Goal: Information Seeking & Learning: Find contact information

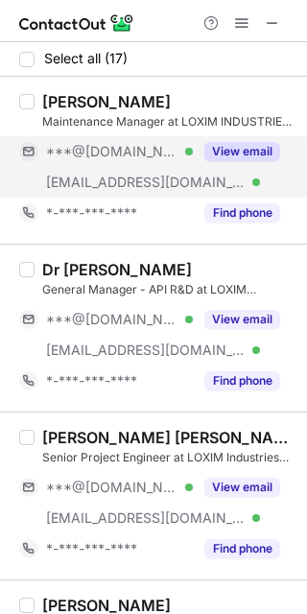
click at [255, 144] on button "View email" at bounding box center [242, 151] width 76 height 19
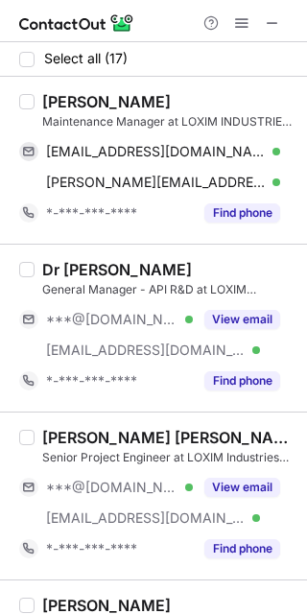
click at [73, 97] on div "Maulik Patel" at bounding box center [106, 101] width 129 height 19
copy div "Maulik"
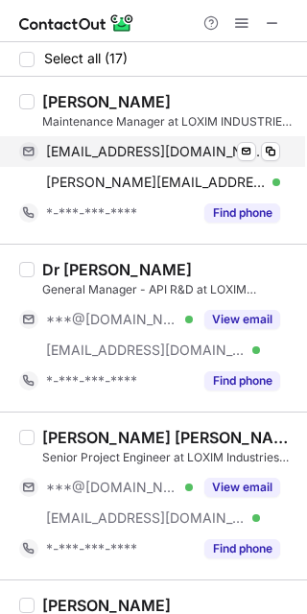
click at [194, 150] on span "maulik8789@yahoo.com" at bounding box center [156, 151] width 220 height 17
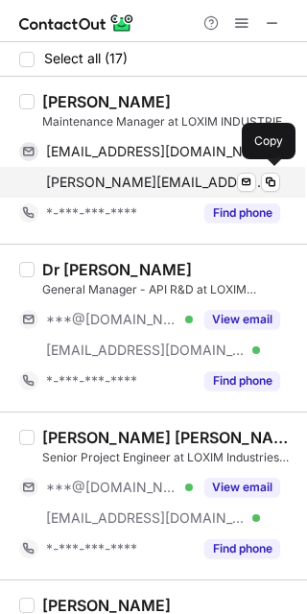
click at [152, 185] on span "maulik.patel@loxim.com" at bounding box center [156, 182] width 220 height 17
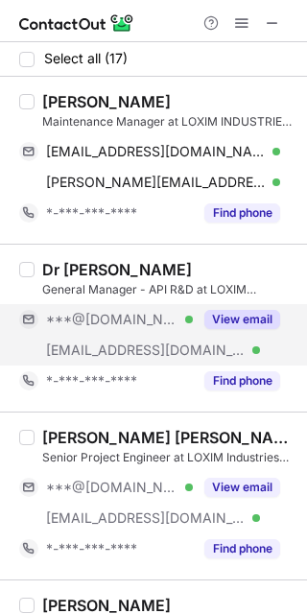
click at [238, 315] on button "View email" at bounding box center [242, 319] width 76 height 19
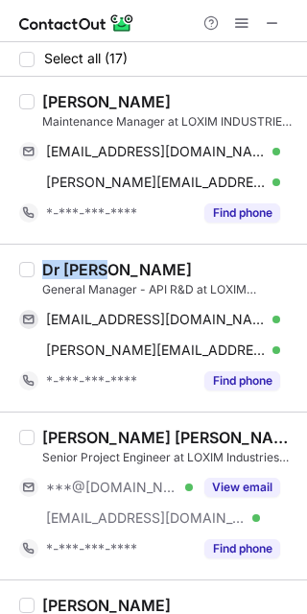
drag, startPoint x: 98, startPoint y: 265, endPoint x: 43, endPoint y: 266, distance: 54.7
click at [43, 266] on div "Dr Jigar Shah" at bounding box center [117, 269] width 150 height 19
copy div "Dr Jigar"
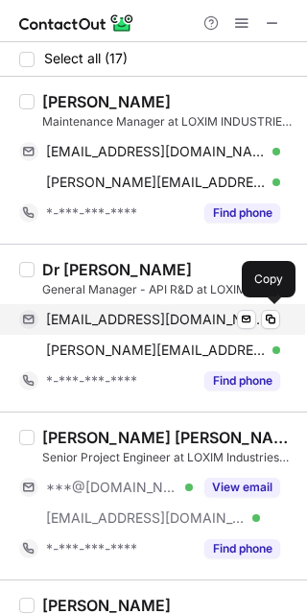
click at [176, 312] on span "jigar5351@yahoo.co.in" at bounding box center [156, 319] width 220 height 17
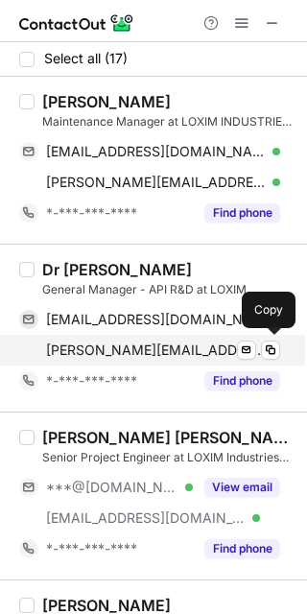
click at [166, 346] on span "jigar.shah@loxim.com" at bounding box center [156, 350] width 220 height 17
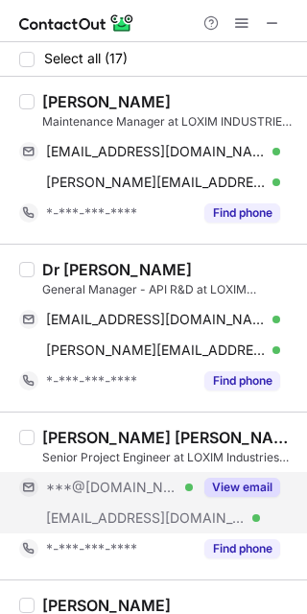
click at [232, 478] on button "View email" at bounding box center [242, 487] width 76 height 19
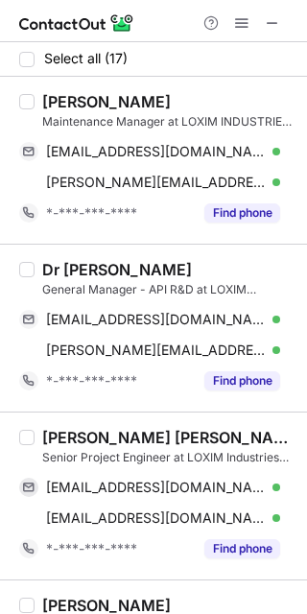
click at [82, 442] on div "Darshan kumar Bhatt" at bounding box center [168, 437] width 253 height 19
copy div "Darshan"
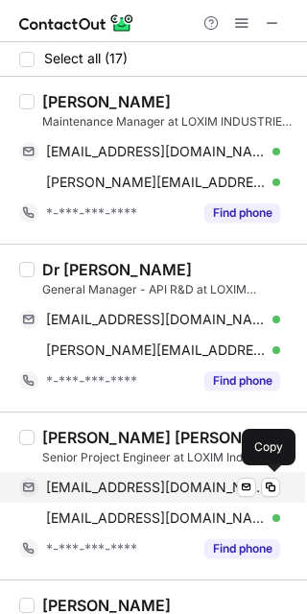
click at [75, 485] on span "darshanbhatt@gmail.com" at bounding box center [156, 487] width 220 height 17
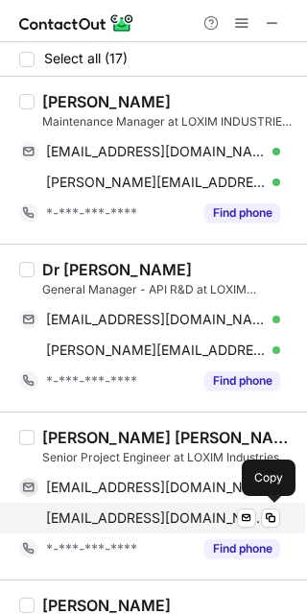
click at [125, 511] on span "darshan.bhatt@loxim.com" at bounding box center [156, 518] width 220 height 17
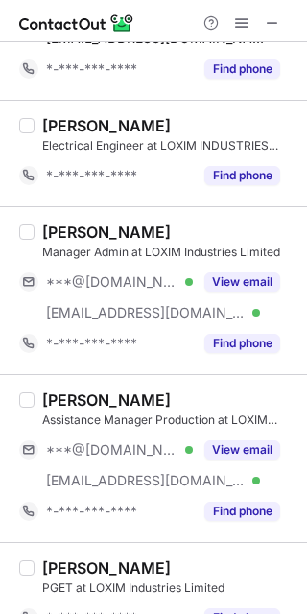
scroll to position [492, 0]
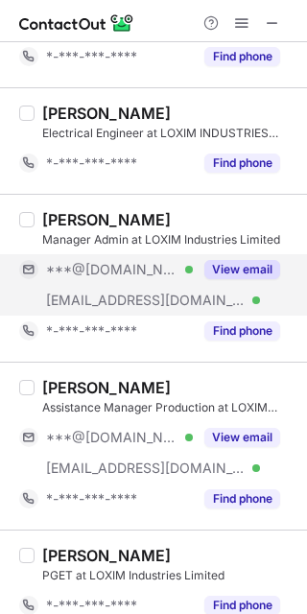
click at [235, 275] on button "View email" at bounding box center [242, 269] width 76 height 19
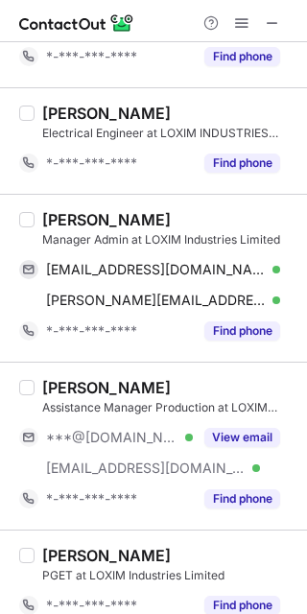
click at [87, 211] on div "Radheshyam Singh" at bounding box center [106, 219] width 129 height 19
copy div "Radheshyam"
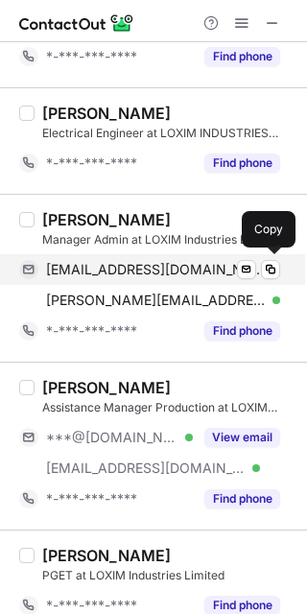
click at [137, 274] on span "mailradheshyamsingh@gmail.com" at bounding box center [156, 269] width 220 height 17
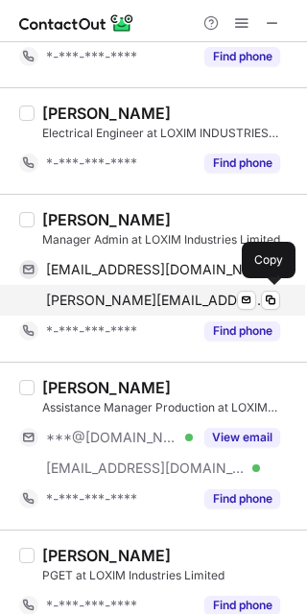
click at [176, 298] on span "radheshyam.singh@loxim.com" at bounding box center [156, 300] width 220 height 17
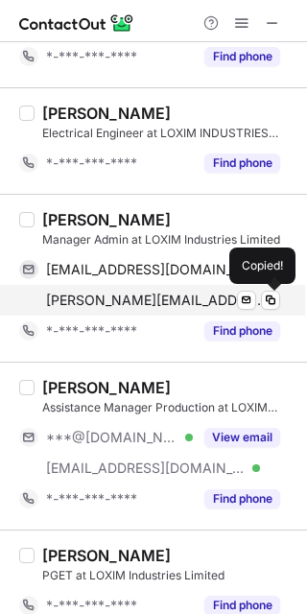
click at [176, 298] on span "radheshyam.singh@loxim.com" at bounding box center [156, 300] width 220 height 17
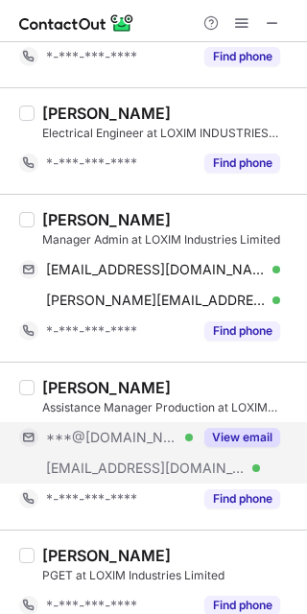
click at [269, 437] on button "View email" at bounding box center [242, 437] width 76 height 19
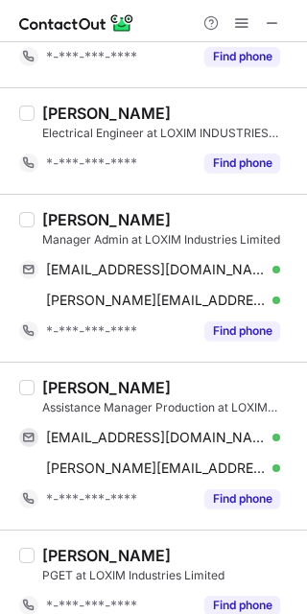
click at [63, 379] on div "AJEET SINGH" at bounding box center [106, 387] width 129 height 19
copy div "AJEET"
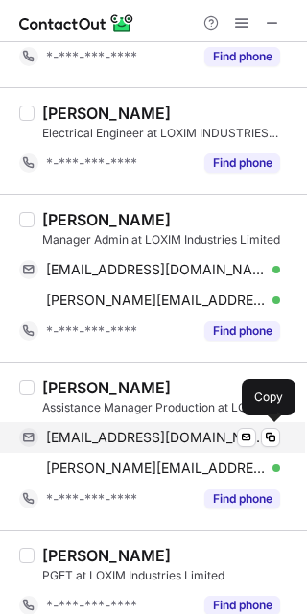
click at [151, 437] on span "ajeetsingh434@gmail.com" at bounding box center [156, 437] width 220 height 17
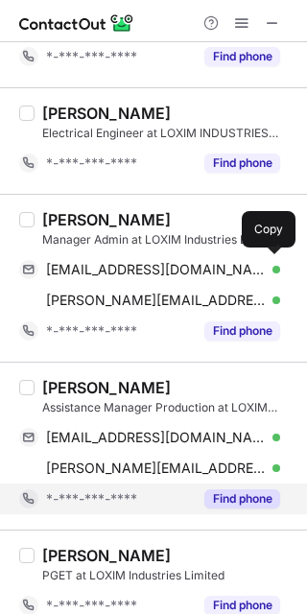
click at [125, 484] on div "*-***-***-****" at bounding box center [106, 499] width 174 height 31
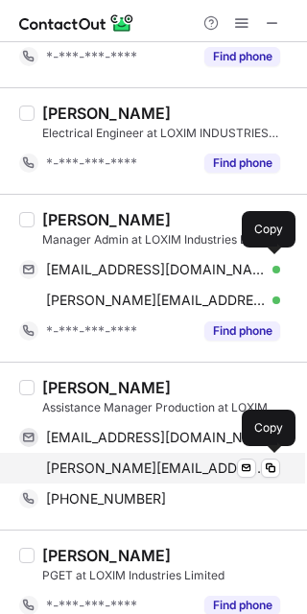
click at [136, 478] on div "ajeet.singh@loxim.com Verified Send email Copy" at bounding box center [149, 468] width 261 height 31
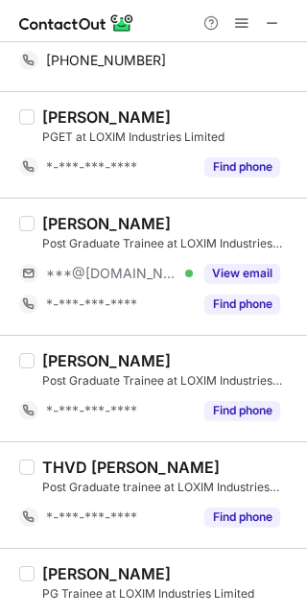
scroll to position [979, 0]
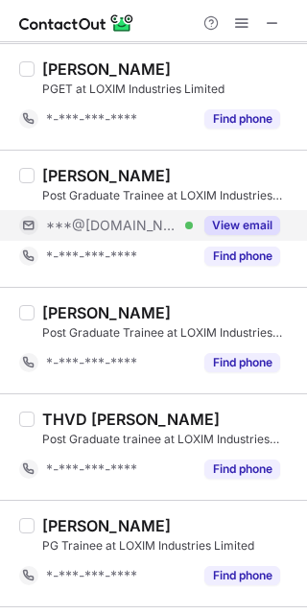
click at [221, 222] on button "View email" at bounding box center [242, 225] width 76 height 19
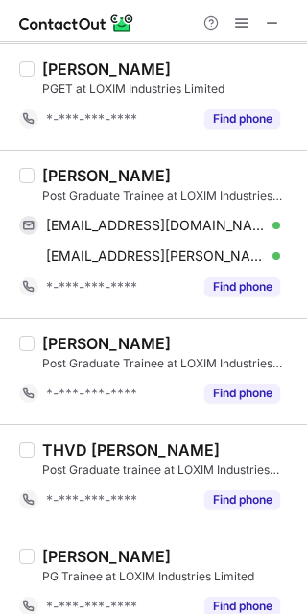
click at [64, 171] on div "Pratap Doifode" at bounding box center [106, 175] width 129 height 19
copy div "Pratap"
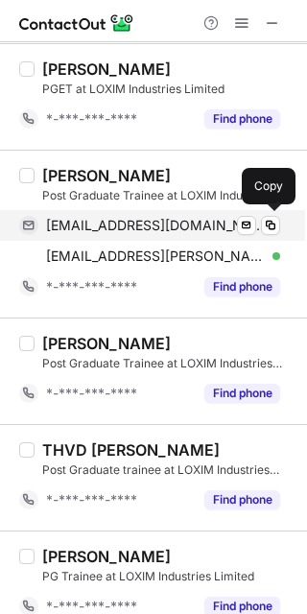
click at [183, 224] on span "pratapdoifode13@gmail.com" at bounding box center [156, 225] width 220 height 17
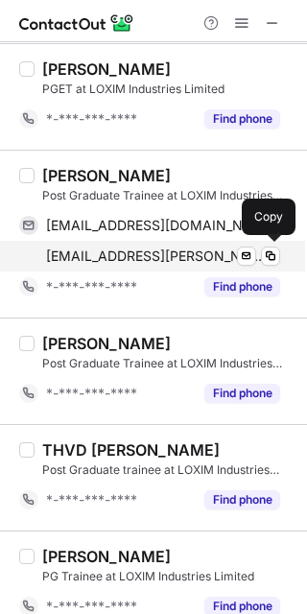
click at [173, 246] on div "pratap.doifode@loxim.com Verified Send email Copy" at bounding box center [149, 256] width 261 height 31
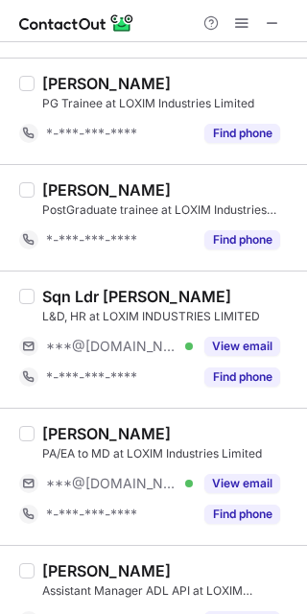
scroll to position [1471, 0]
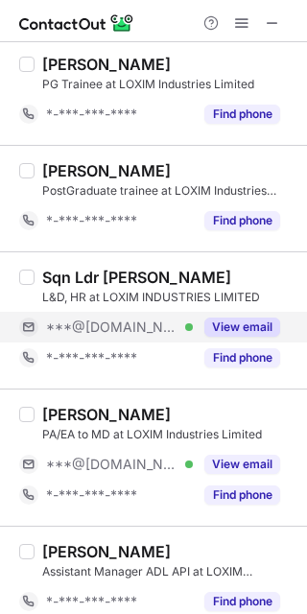
click at [262, 332] on button "View email" at bounding box center [242, 327] width 76 height 19
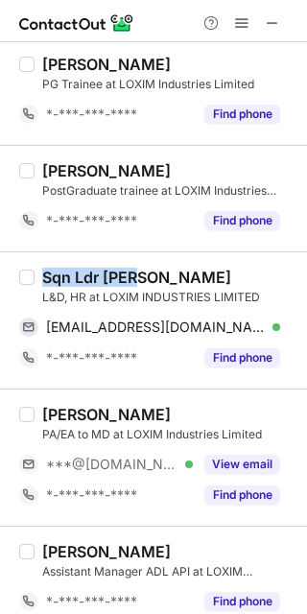
drag, startPoint x: 141, startPoint y: 275, endPoint x: 45, endPoint y: 267, distance: 96.3
click at [45, 267] on div "Sqn Ldr Neha Gathania L&D, HR at LOXIM INDUSTRIES LIMITED nehagathania@yahoo.co…" at bounding box center [153, 319] width 307 height 137
copy div "Sqn Ldr Neha"
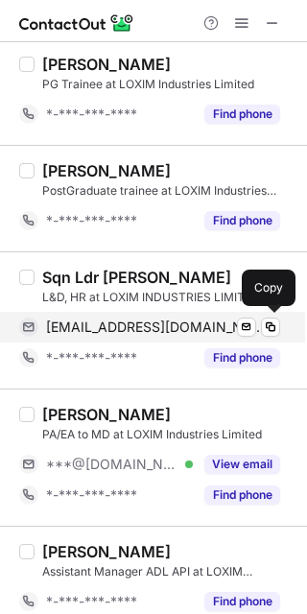
click at [200, 326] on span "nehagathania@yahoo.com" at bounding box center [156, 327] width 220 height 17
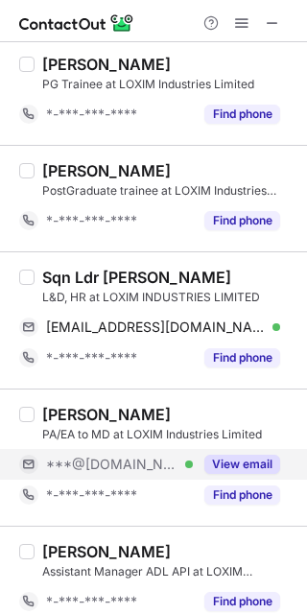
click at [251, 458] on button "View email" at bounding box center [242, 464] width 76 height 19
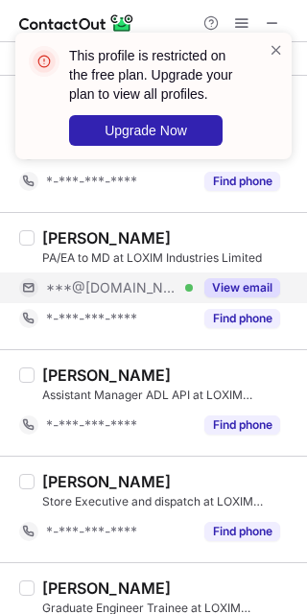
scroll to position [1706, 0]
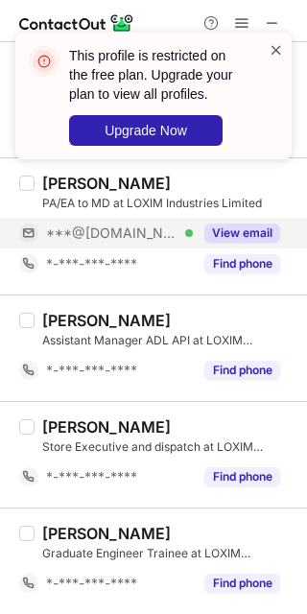
click at [283, 46] on span at bounding box center [276, 49] width 15 height 19
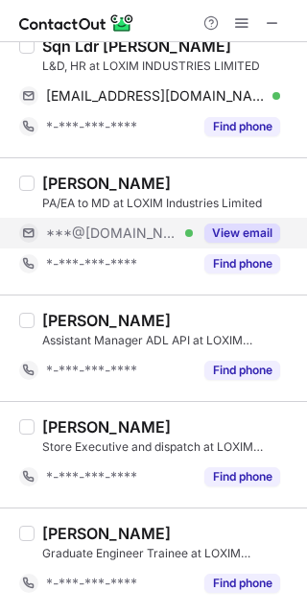
click at [245, 22] on span at bounding box center [241, 22] width 15 height 15
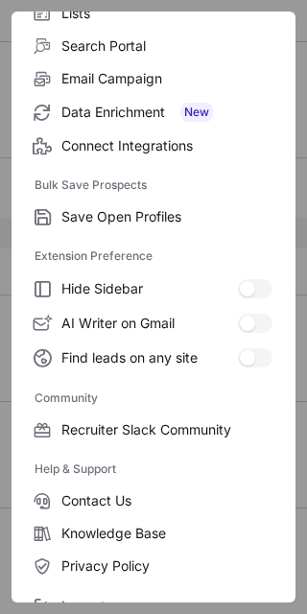
scroll to position [255, 0]
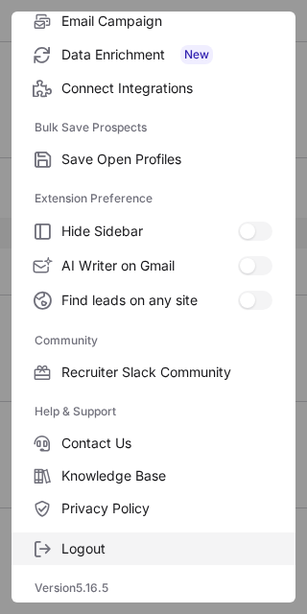
click at [200, 540] on span "Logout" at bounding box center [166, 548] width 211 height 17
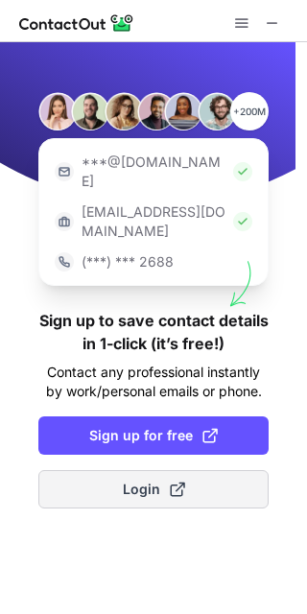
click at [161, 480] on span "Login" at bounding box center [154, 489] width 62 height 19
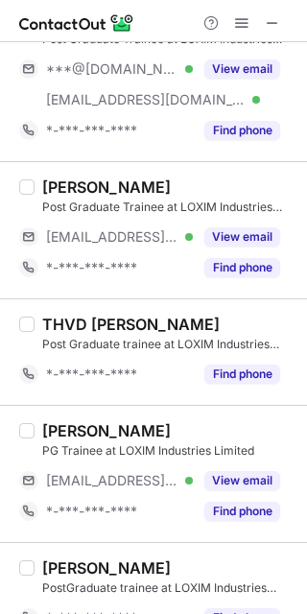
scroll to position [1106, 0]
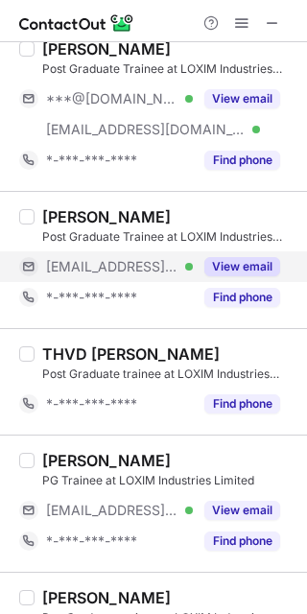
click at [262, 267] on button "View email" at bounding box center [242, 266] width 76 height 19
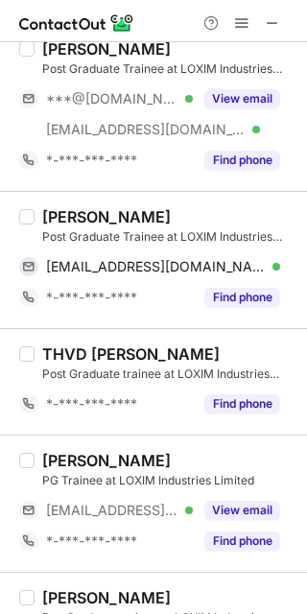
click at [49, 216] on div "Manish Mahabudhe" at bounding box center [106, 216] width 129 height 19
copy div "Manish"
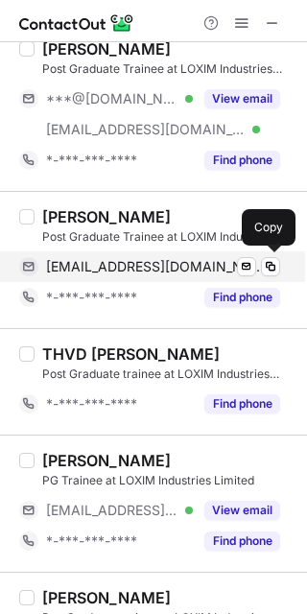
click at [154, 261] on span "manish.mahabudhe@loxim.com" at bounding box center [156, 266] width 220 height 17
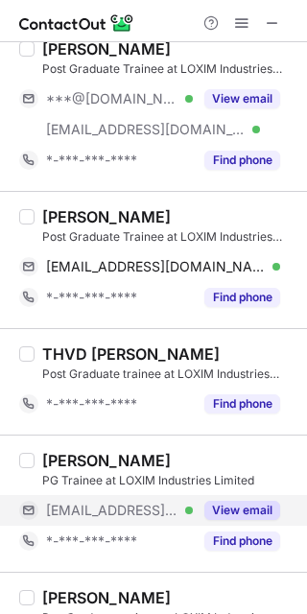
click at [243, 502] on button "View email" at bounding box center [242, 510] width 76 height 19
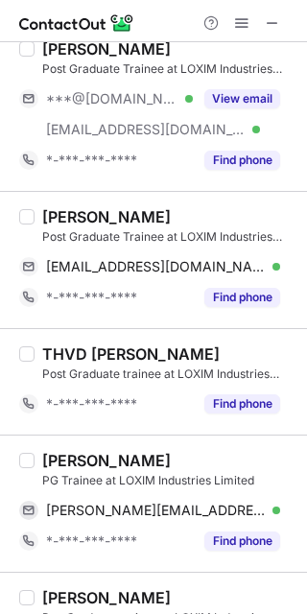
click at [79, 448] on div "Jessica M. Xalxo PG Trainee at LOXIM Industries Limited jessica.xalxo@loxim.com…" at bounding box center [153, 503] width 307 height 137
copy div "Jessica"
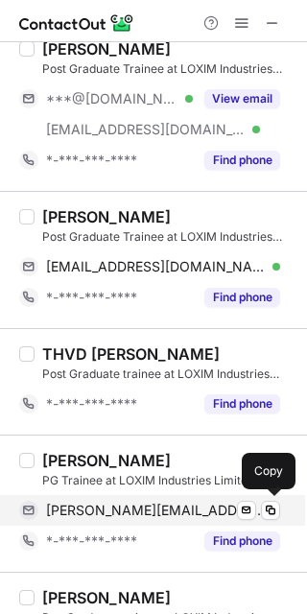
click at [158, 521] on div "jessica.xalxo@loxim.com Verified Send email Copy" at bounding box center [149, 510] width 261 height 31
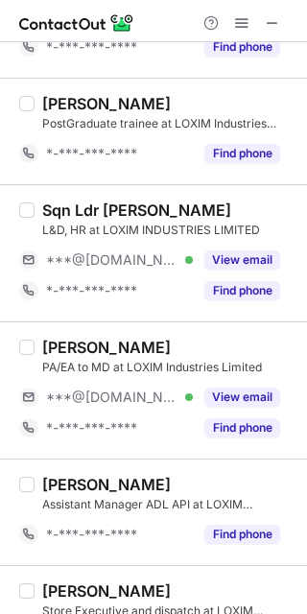
scroll to position [1634, 0]
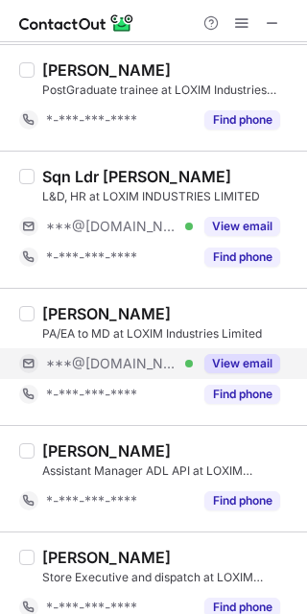
click at [241, 365] on button "View email" at bounding box center [242, 363] width 76 height 19
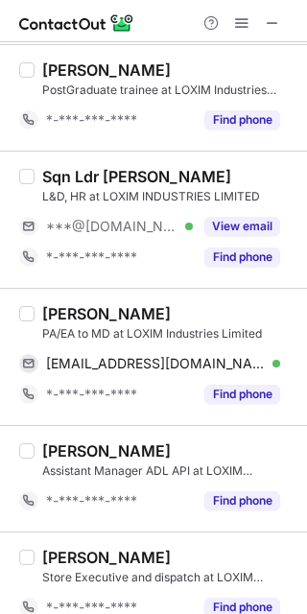
click at [62, 315] on div "Kinjal chauhan" at bounding box center [106, 313] width 129 height 19
copy div "Kinjal"
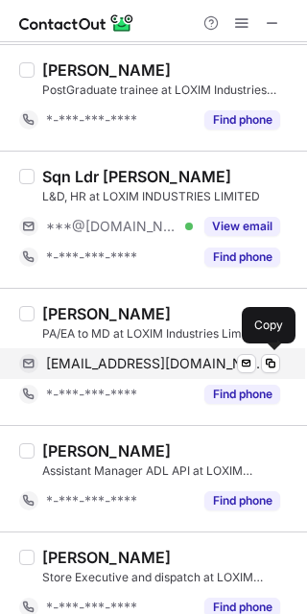
click at [176, 362] on span "kiravevents@gmail.com" at bounding box center [156, 363] width 220 height 17
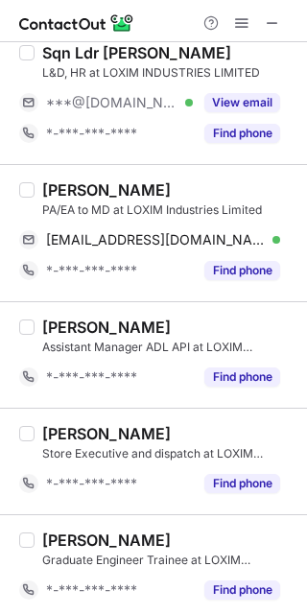
scroll to position [1767, 0]
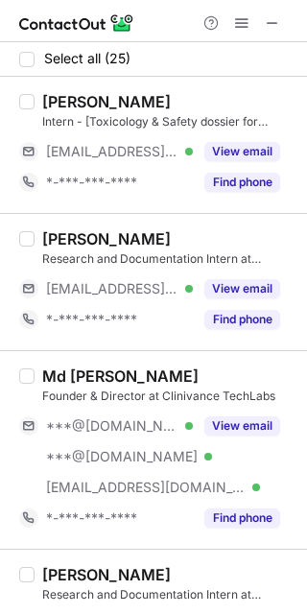
click at [241, 158] on button "View email" at bounding box center [242, 151] width 76 height 19
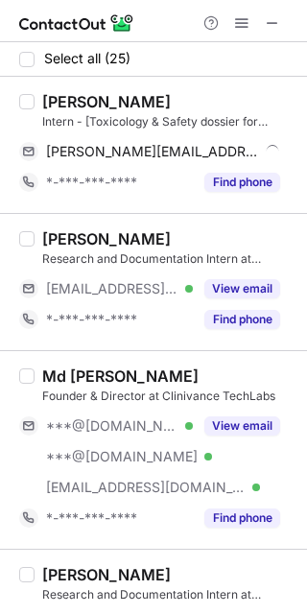
click at [79, 101] on div "Avijeet Karmakar" at bounding box center [106, 101] width 129 height 19
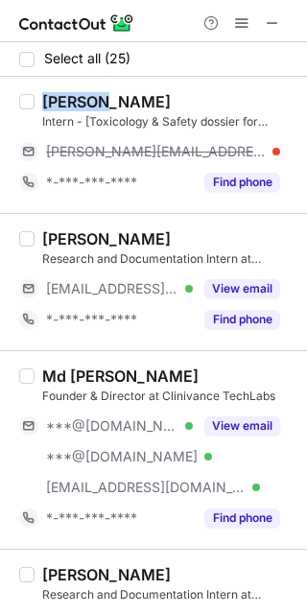
click at [79, 101] on div "Avijeet Karmakar" at bounding box center [106, 101] width 129 height 19
copy div "Avijeet"
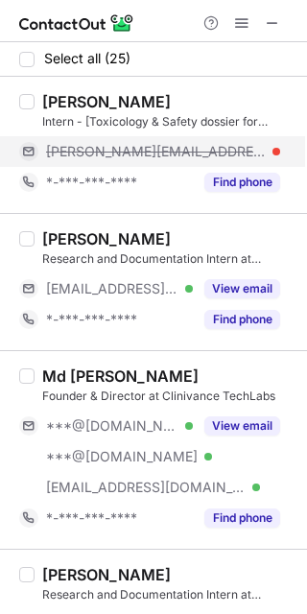
click at [161, 150] on span "avijeet@sites.google.com" at bounding box center [156, 151] width 220 height 17
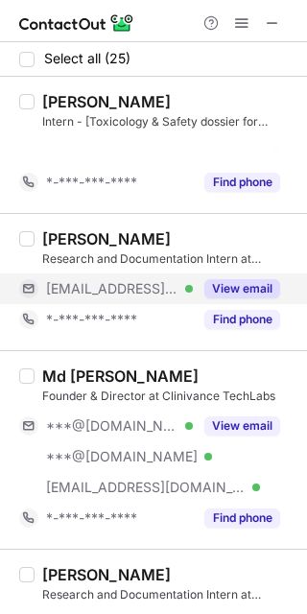
click at [245, 281] on button "View email" at bounding box center [242, 288] width 76 height 19
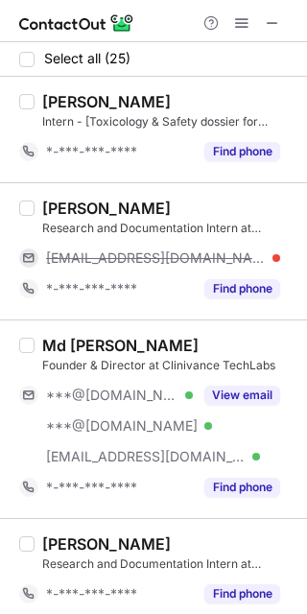
click at [74, 207] on div "Niranjan Giri" at bounding box center [106, 208] width 129 height 19
copy div "Niranjan"
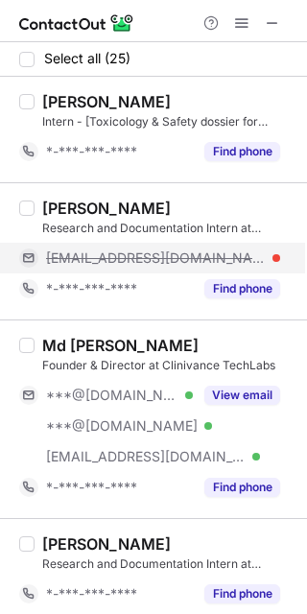
click at [122, 261] on span "niranjan@sites.google.com" at bounding box center [156, 258] width 220 height 17
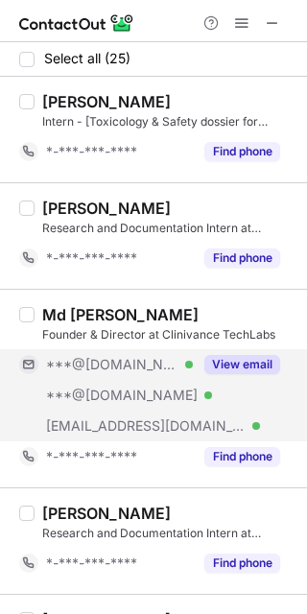
click at [240, 374] on button "View email" at bounding box center [242, 364] width 76 height 19
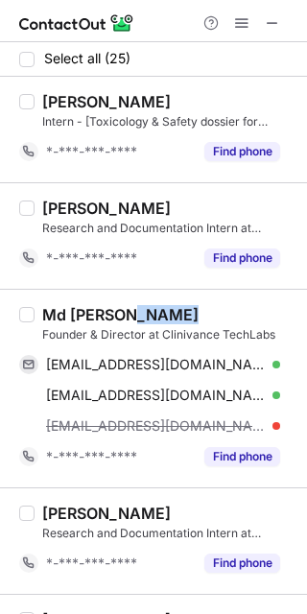
drag, startPoint x: 135, startPoint y: 314, endPoint x: 198, endPoint y: 322, distance: 63.0
click at [198, 322] on div "Md Quamruz Zafar" at bounding box center [168, 314] width 253 height 19
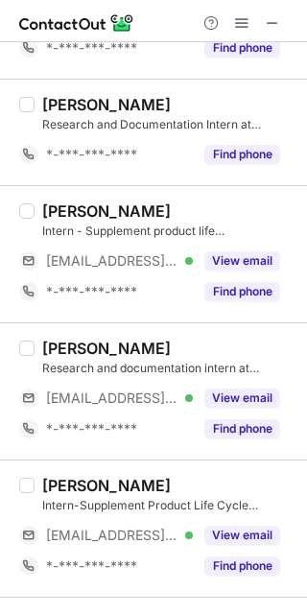
scroll to position [416, 0]
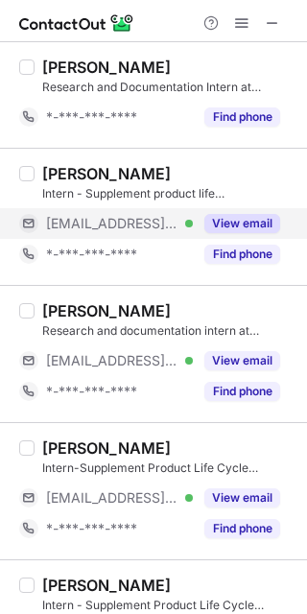
click at [267, 252] on button "Find phone" at bounding box center [242, 254] width 76 height 19
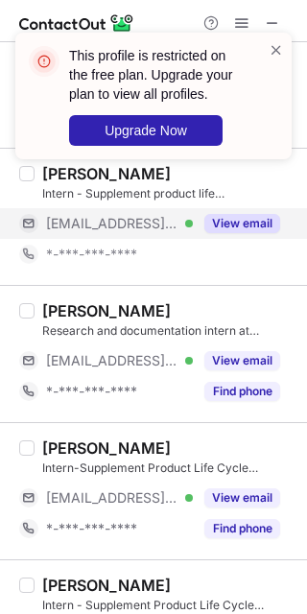
click at [254, 233] on div "View email" at bounding box center [236, 223] width 87 height 31
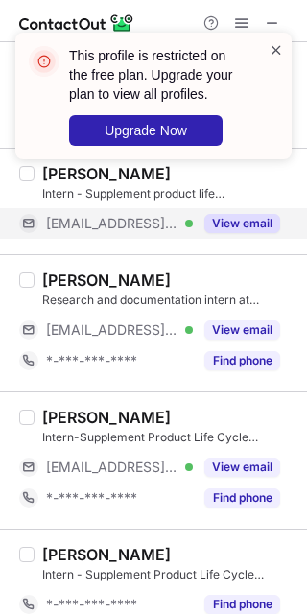
click at [279, 40] on span at bounding box center [276, 49] width 15 height 19
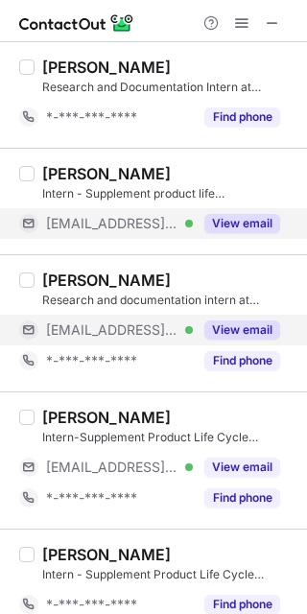
click at [251, 327] on button "View email" at bounding box center [242, 330] width 76 height 19
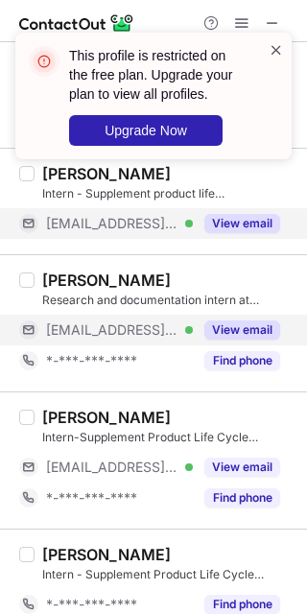
click at [275, 45] on span at bounding box center [276, 49] width 15 height 19
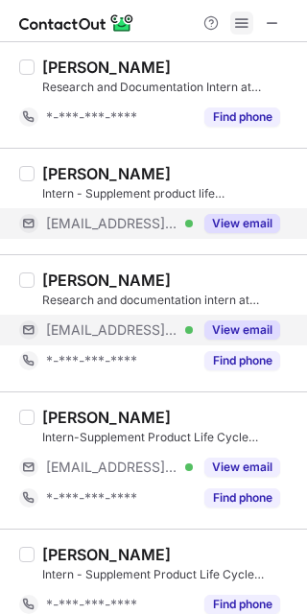
click at [248, 16] on span at bounding box center [241, 22] width 15 height 15
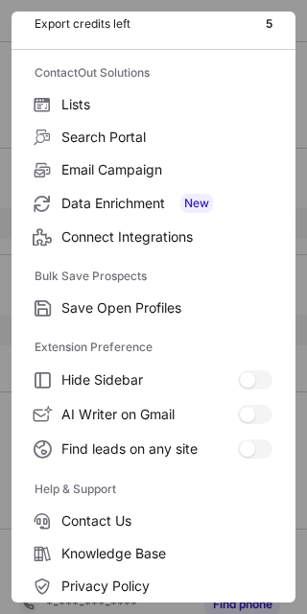
scroll to position [184, 0]
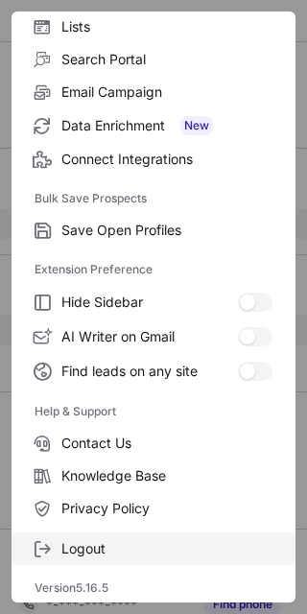
click at [175, 540] on span "Logout" at bounding box center [166, 548] width 211 height 17
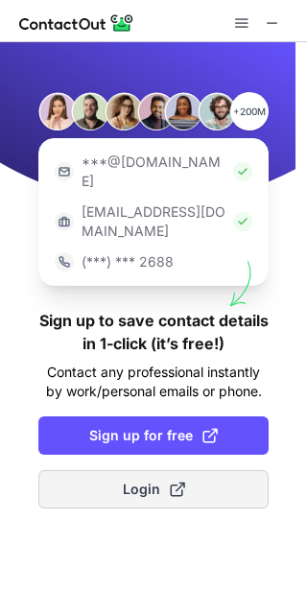
click at [179, 482] on span at bounding box center [177, 489] width 15 height 15
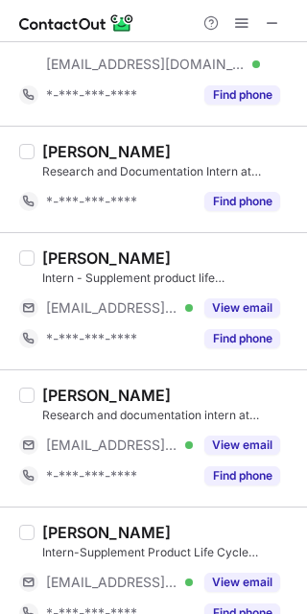
scroll to position [476, 0]
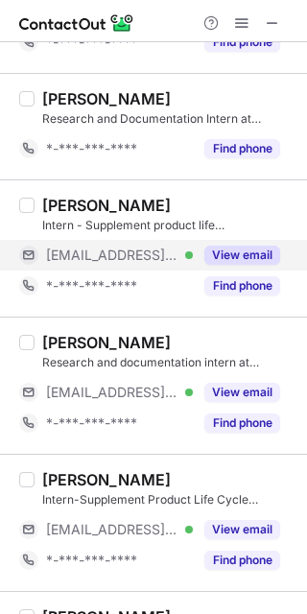
click at [241, 250] on button "View email" at bounding box center [242, 255] width 76 height 19
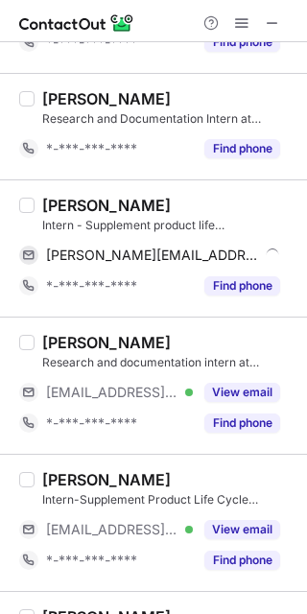
click at [55, 202] on div "Mayur Kharat" at bounding box center [106, 205] width 129 height 19
copy div "Mayur"
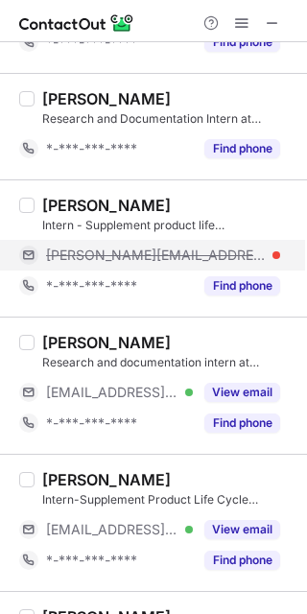
click at [145, 254] on span "mayur@sites.google.com" at bounding box center [156, 255] width 220 height 17
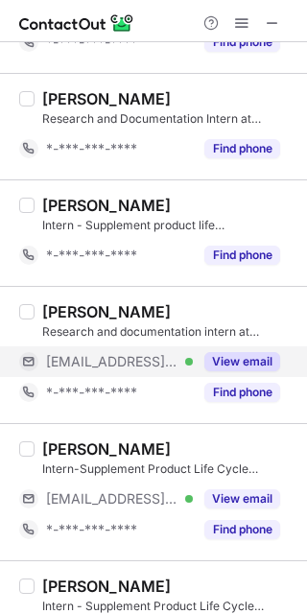
click at [246, 355] on button "View email" at bounding box center [242, 361] width 76 height 19
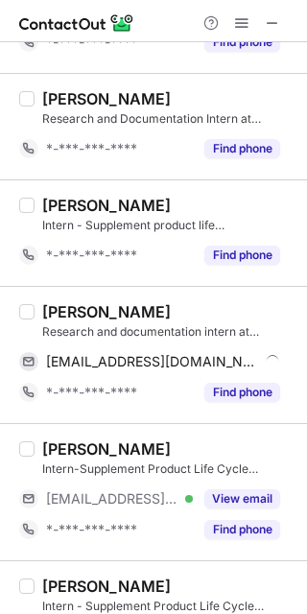
click at [86, 313] on div "Thasneem Thaha" at bounding box center [106, 311] width 129 height 19
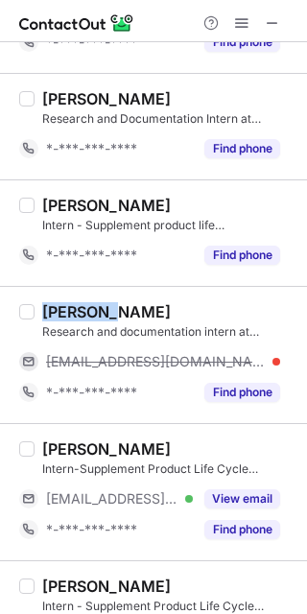
click at [86, 313] on div "Thasneem Thaha" at bounding box center [106, 311] width 129 height 19
copy div "Thasneem"
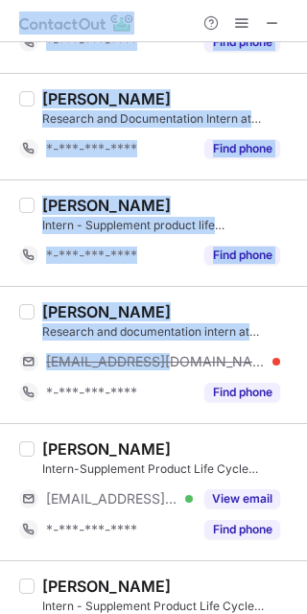
drag, startPoint x: 161, startPoint y: 368, endPoint x: 419, endPoint y: 298, distance: 267.5
click at [307, 298] on html "Select all (25) Avijeet Karmakar Intern - [Toxicology & Safety dossier for Ayur…" at bounding box center [153, 307] width 307 height 614
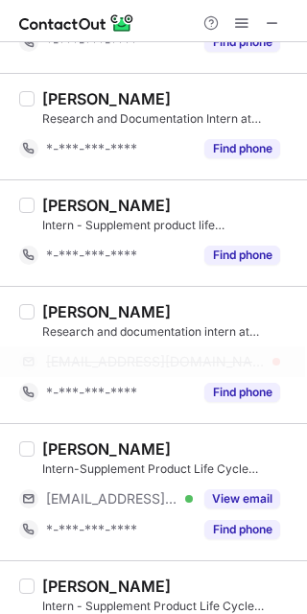
click at [203, 353] on span "thasneem@sites.google.com" at bounding box center [156, 361] width 220 height 17
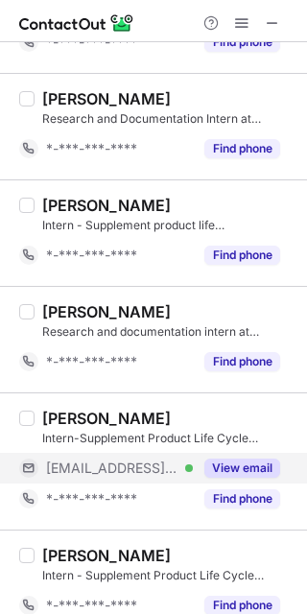
click at [261, 468] on button "View email" at bounding box center [242, 468] width 76 height 19
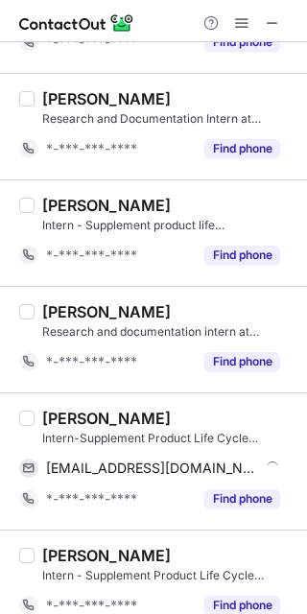
click at [84, 411] on div "Prakash Singh Patel" at bounding box center [106, 418] width 129 height 19
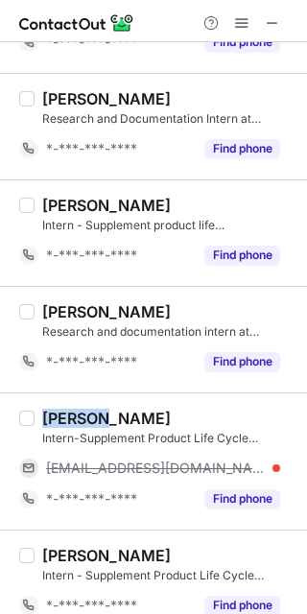
copy div "Prakash"
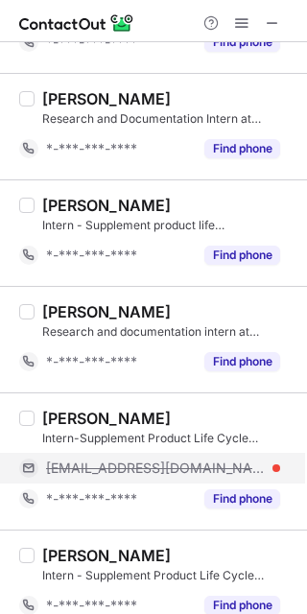
click at [189, 454] on div "prakash@sites.google.com" at bounding box center [149, 468] width 261 height 31
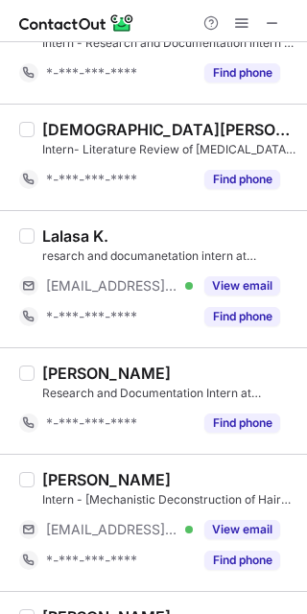
scroll to position [1210, 0]
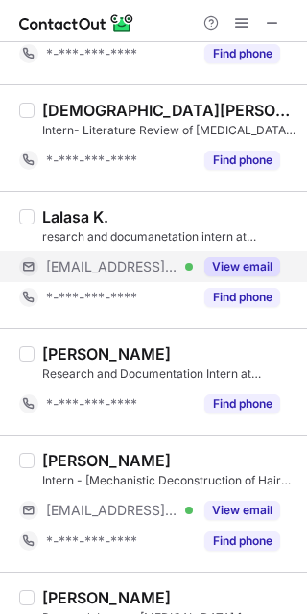
click at [256, 265] on button "View email" at bounding box center [242, 266] width 76 height 19
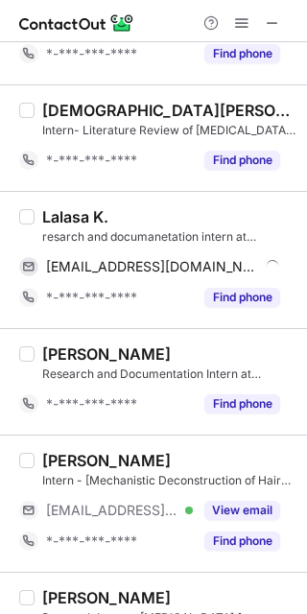
click at [53, 217] on div "Lalasa K." at bounding box center [75, 216] width 66 height 19
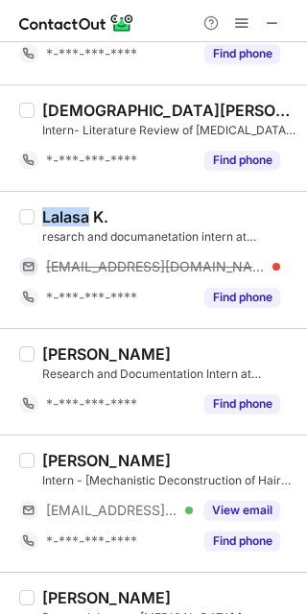
click at [53, 217] on div "Lalasa K." at bounding box center [75, 216] width 66 height 19
copy div "Lalasa"
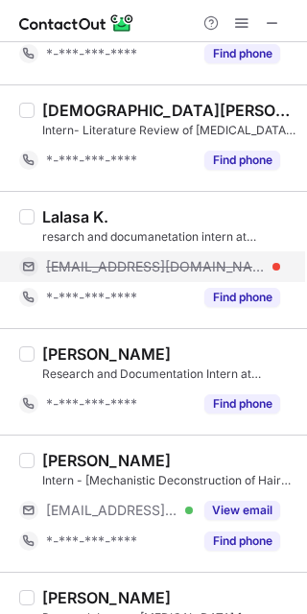
click at [152, 271] on span "lalasa@sites.google.com" at bounding box center [156, 266] width 220 height 17
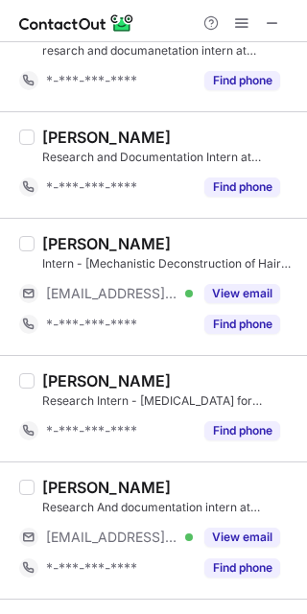
scroll to position [1428, 0]
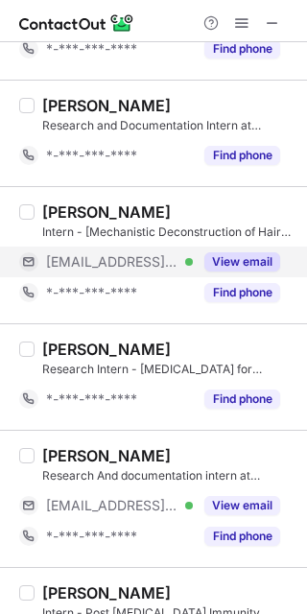
click at [252, 270] on button "View email" at bounding box center [242, 261] width 76 height 19
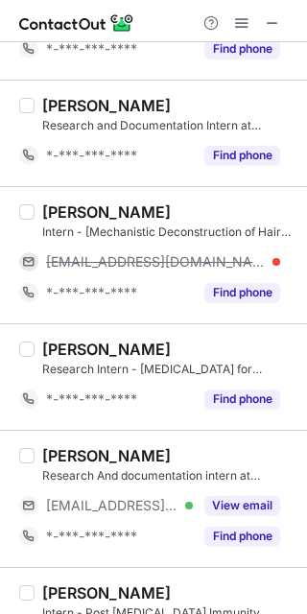
click at [58, 208] on div "Bhavak Bajaj" at bounding box center [106, 212] width 129 height 19
copy div "Bhavak"
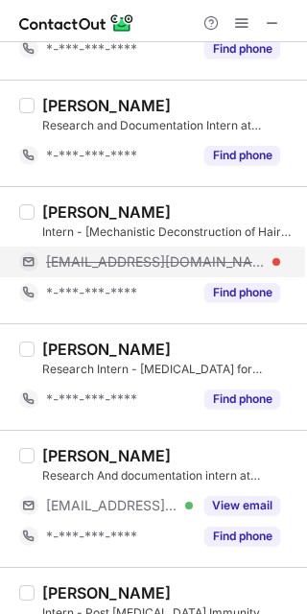
click at [187, 259] on span "bhavak@sites.google.com" at bounding box center [156, 261] width 220 height 17
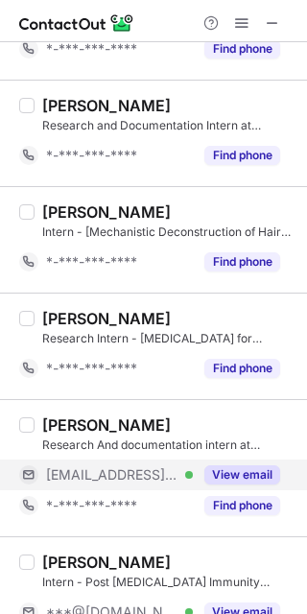
click at [265, 466] on div "View email" at bounding box center [236, 475] width 87 height 31
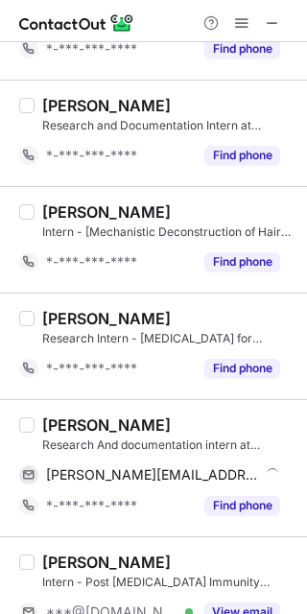
click at [82, 419] on div "Prachi Bhardwaj" at bounding box center [106, 425] width 129 height 19
copy div "Prachi"
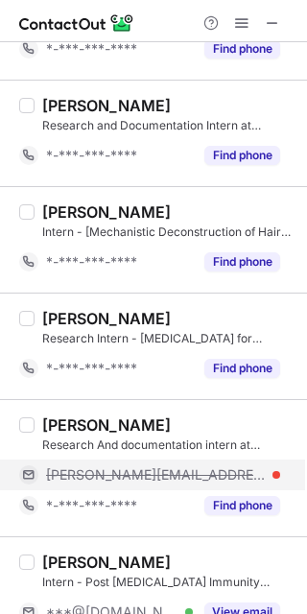
click at [175, 477] on span "prachi@sites.google.com" at bounding box center [156, 474] width 220 height 17
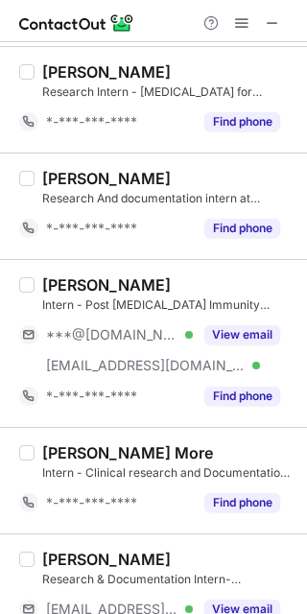
scroll to position [1756, 0]
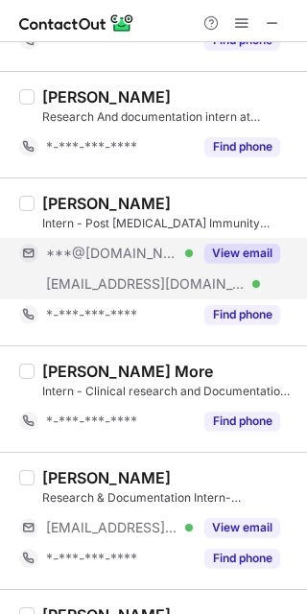
click at [236, 256] on button "View email" at bounding box center [242, 253] width 76 height 19
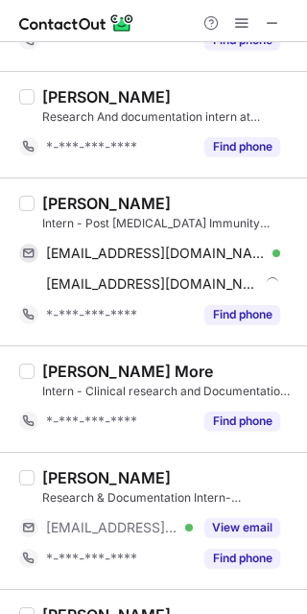
click at [65, 203] on div "Umer Shaik" at bounding box center [106, 203] width 129 height 19
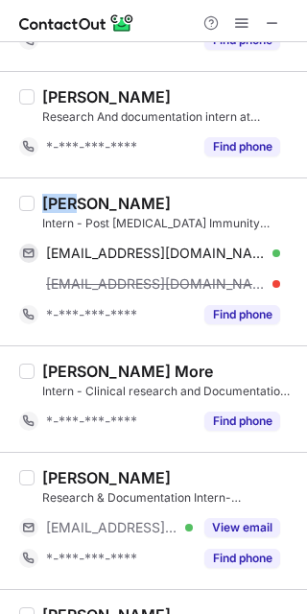
copy div "Umer"
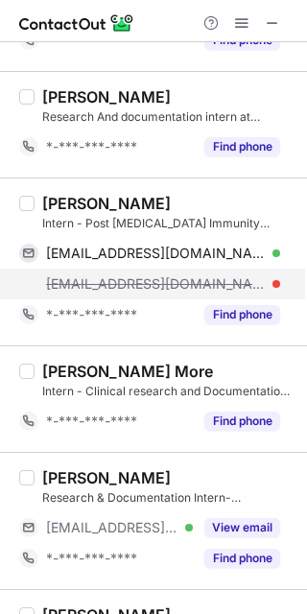
click at [173, 276] on div "umer@sites.google.com" at bounding box center [149, 284] width 261 height 31
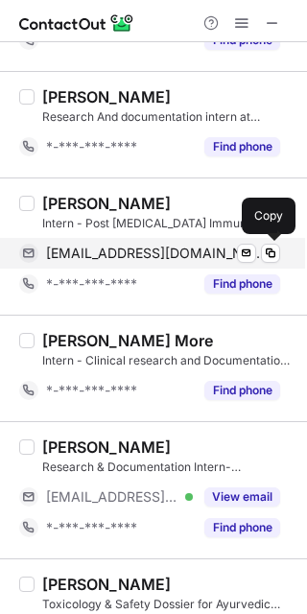
click at [190, 262] on span "shaikumer7237@gmail.com" at bounding box center [156, 253] width 220 height 17
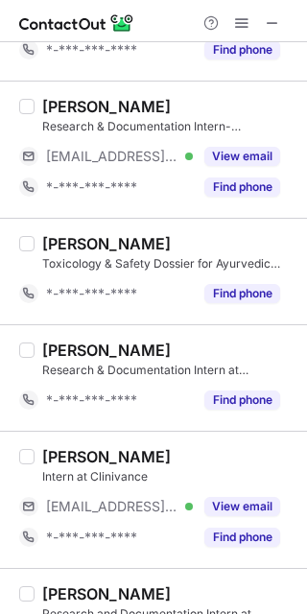
scroll to position [2103, 0]
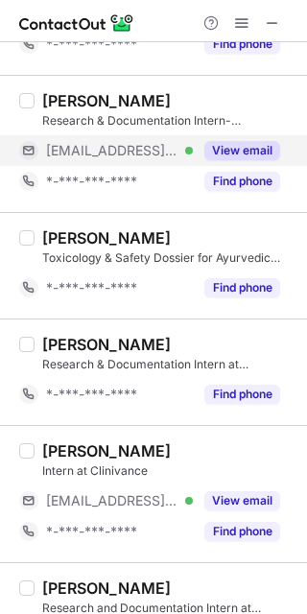
click at [243, 146] on button "View email" at bounding box center [242, 150] width 76 height 19
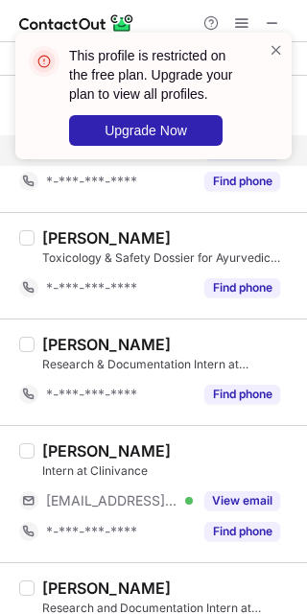
click at [79, 111] on div "This profile is restricted on the free plan. Upgrade your plan to view all prof…" at bounding box center [153, 103] width 307 height 180
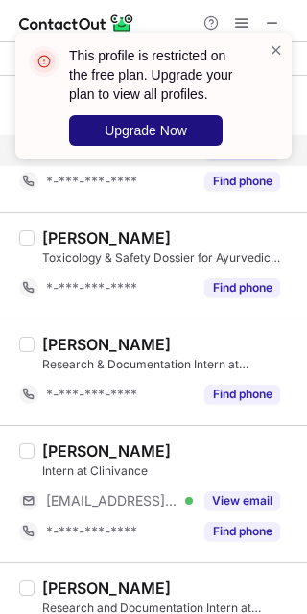
click at [79, 115] on button "Upgrade Now" at bounding box center [146, 130] width 154 height 31
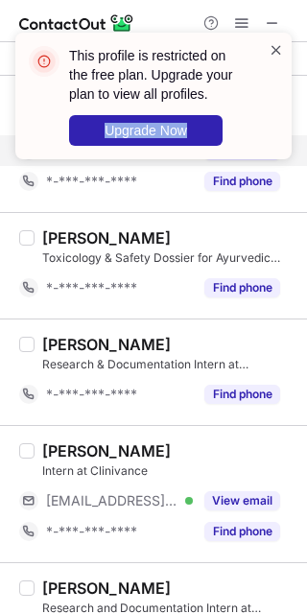
click at [279, 48] on span at bounding box center [276, 49] width 15 height 19
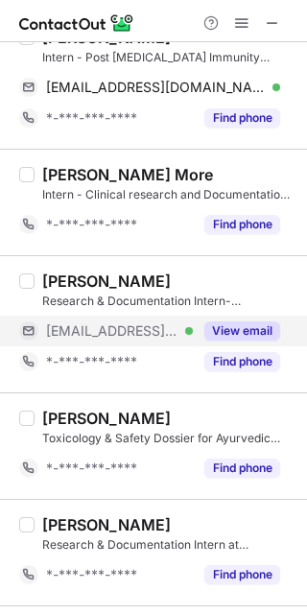
scroll to position [1843, 0]
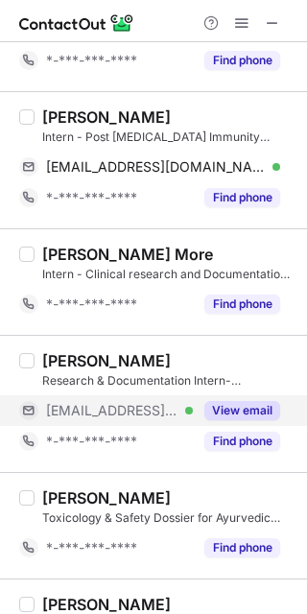
click at [251, 414] on button "View email" at bounding box center [242, 410] width 76 height 19
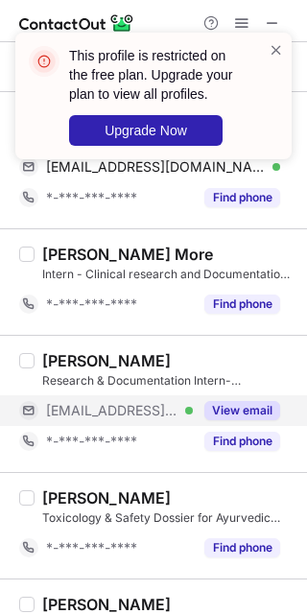
click at [267, 48] on div "This profile is restricted on the free plan. Upgrade your plan to view all prof…" at bounding box center [146, 95] width 246 height 111
click at [278, 46] on span at bounding box center [276, 49] width 15 height 19
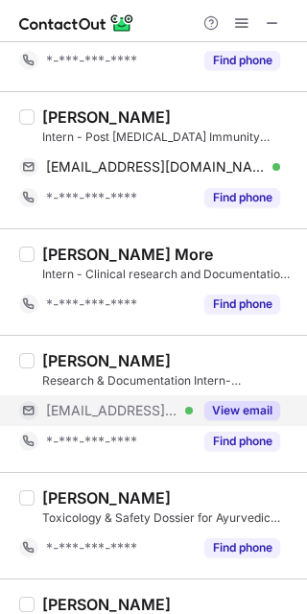
click at [241, 29] on span at bounding box center [241, 22] width 15 height 15
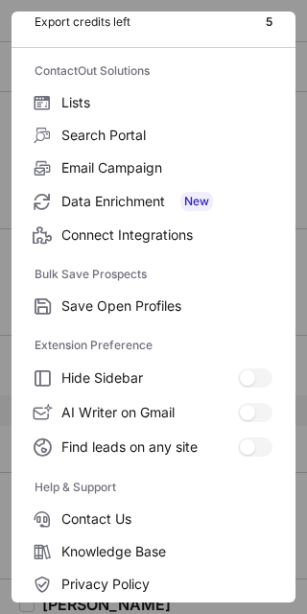
scroll to position [184, 0]
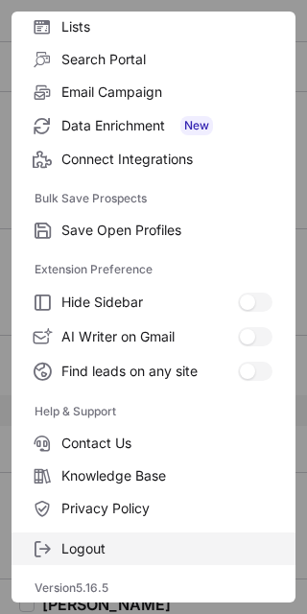
click at [179, 562] on label "Logout" at bounding box center [154, 549] width 284 height 33
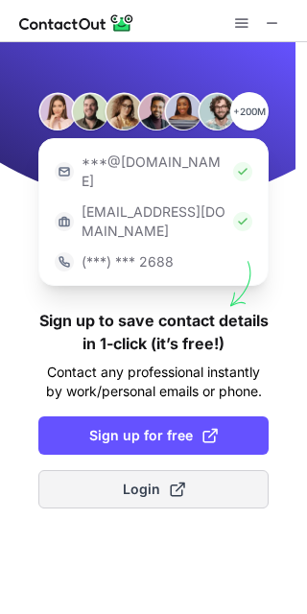
click at [154, 480] on span "Login" at bounding box center [154, 489] width 62 height 19
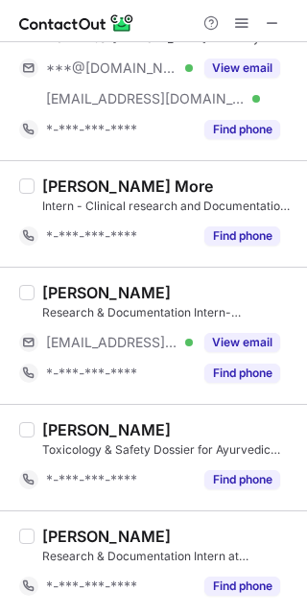
scroll to position [2138, 0]
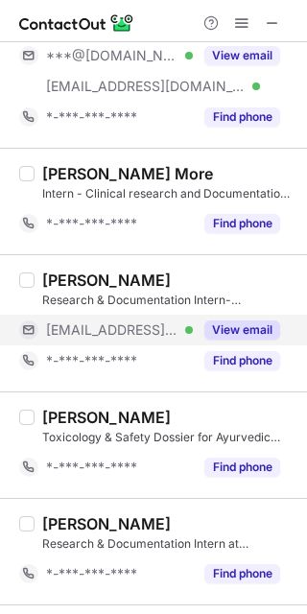
click at [237, 323] on button "View email" at bounding box center [242, 330] width 76 height 19
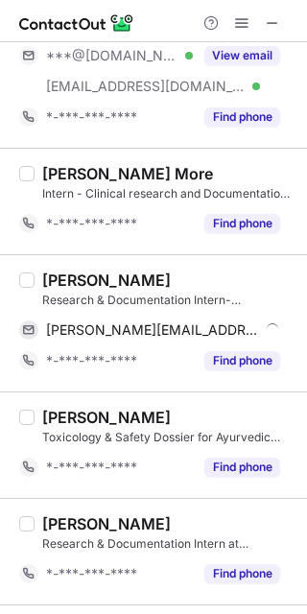
click at [49, 274] on div "Pratiksha Harale" at bounding box center [106, 280] width 129 height 19
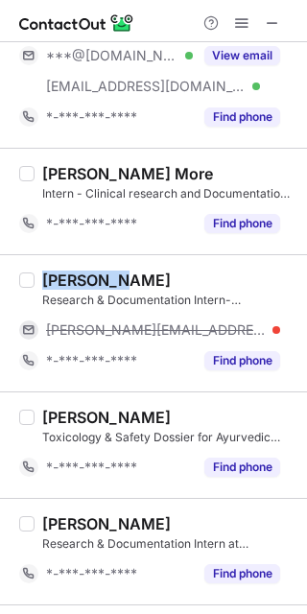
click at [58, 279] on div "Pratiksha Harale" at bounding box center [106, 280] width 129 height 19
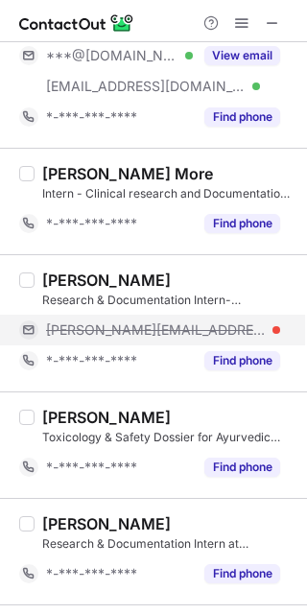
click at [151, 331] on span "pratiksha@sites.google.com" at bounding box center [156, 330] width 220 height 17
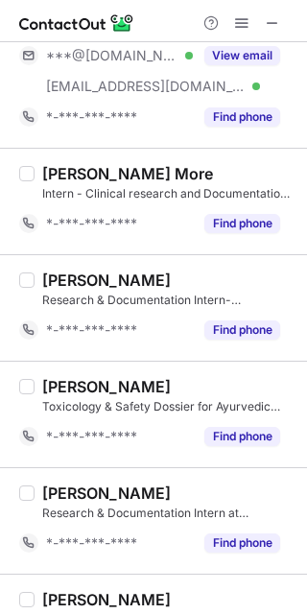
click at [77, 283] on div "Pratiksha Harale" at bounding box center [106, 280] width 129 height 19
copy div "Pratiksha"
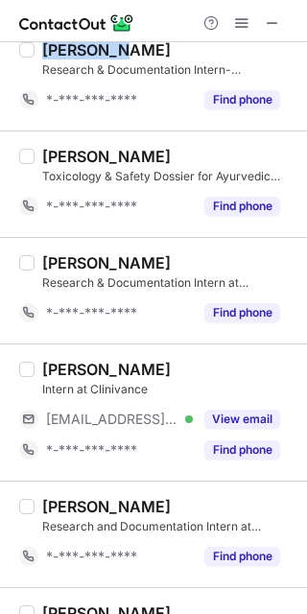
scroll to position [2429, 0]
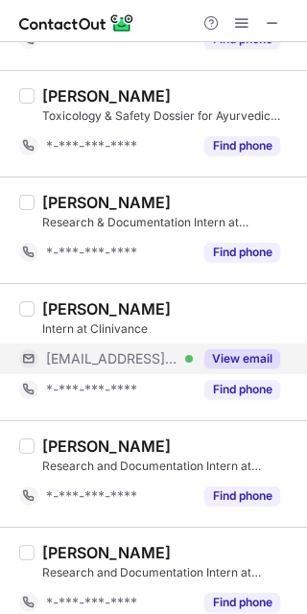
click at [240, 368] on button "View email" at bounding box center [242, 358] width 76 height 19
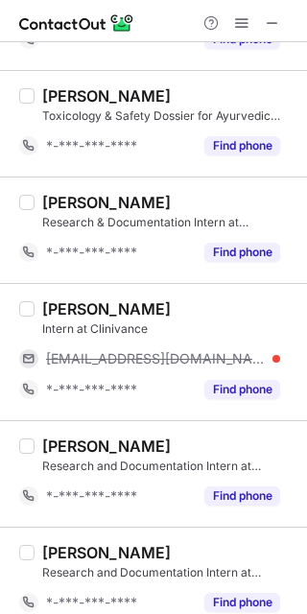
click at [59, 317] on div "Shifa Siddiqui" at bounding box center [106, 308] width 129 height 19
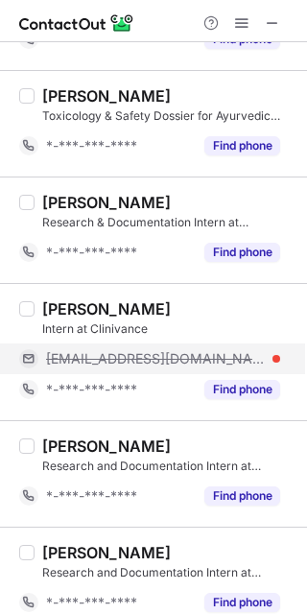
click at [190, 355] on span "shifa@sites.google.com" at bounding box center [156, 358] width 220 height 17
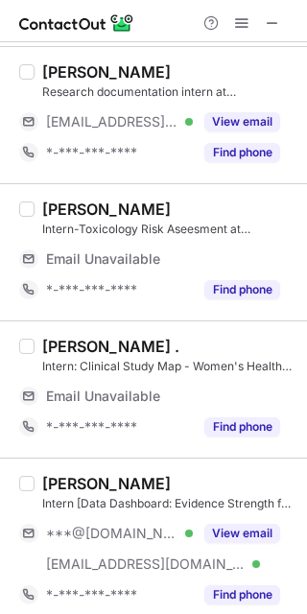
scroll to position [0, 0]
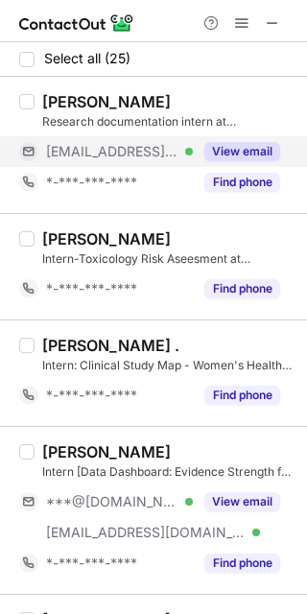
click at [254, 154] on button "View email" at bounding box center [242, 151] width 76 height 19
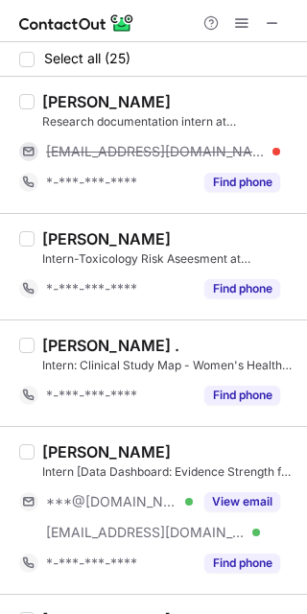
click at [56, 98] on div "Preeti Gupta" at bounding box center [106, 101] width 129 height 19
click at [183, 146] on span "preeti@sites.google.com" at bounding box center [156, 151] width 220 height 17
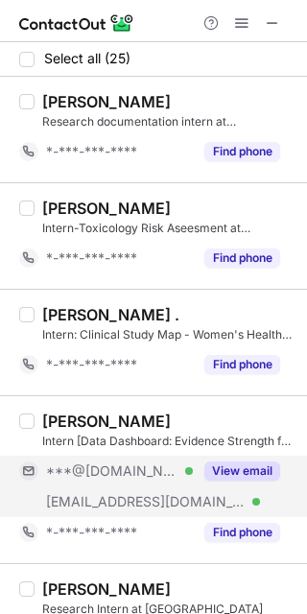
click at [246, 468] on button "View email" at bounding box center [242, 471] width 76 height 19
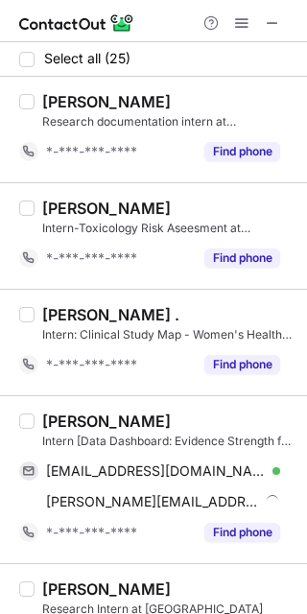
click at [62, 408] on div "Akshata Chougule Intern [Data Dashboard: Evidence Strength for Supplement Categ…" at bounding box center [153, 479] width 307 height 168
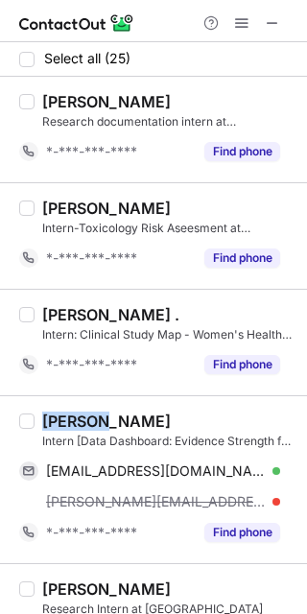
click at [62, 408] on div "Akshata Chougule Intern [Data Dashboard: Evidence Strength for Supplement Categ…" at bounding box center [153, 479] width 307 height 168
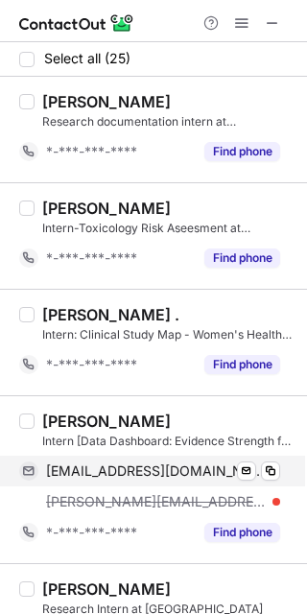
click at [228, 477] on span "chouguleakshata7509@gmail.com" at bounding box center [156, 471] width 220 height 17
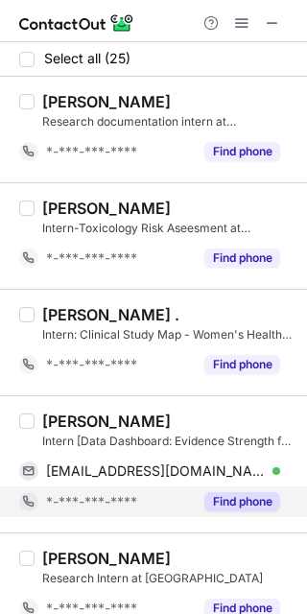
click at [132, 500] on span "*-***-***-****" at bounding box center [91, 501] width 91 height 17
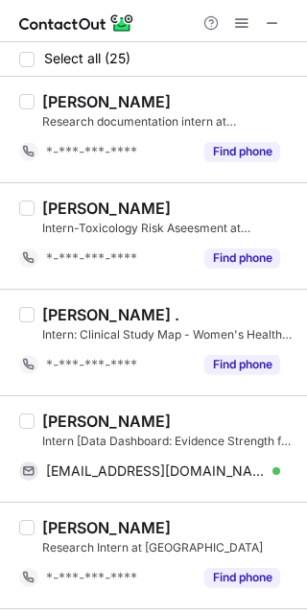
drag, startPoint x: 302, startPoint y: 91, endPoint x: 293, endPoint y: 139, distance: 48.9
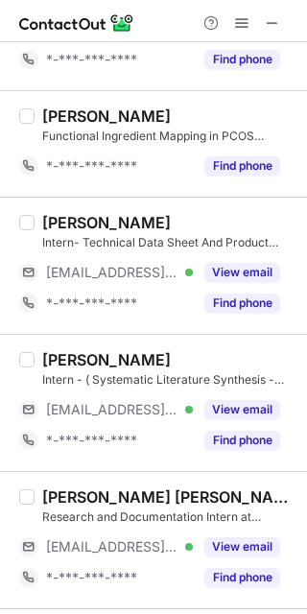
scroll to position [636, 0]
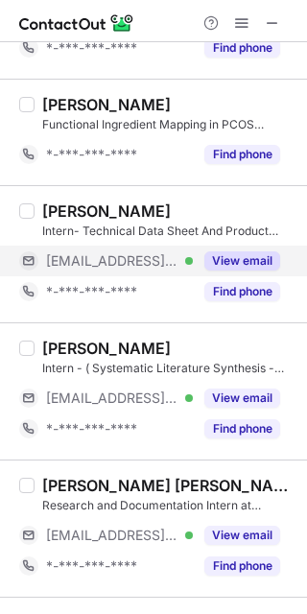
click at [250, 259] on button "View email" at bounding box center [242, 260] width 76 height 19
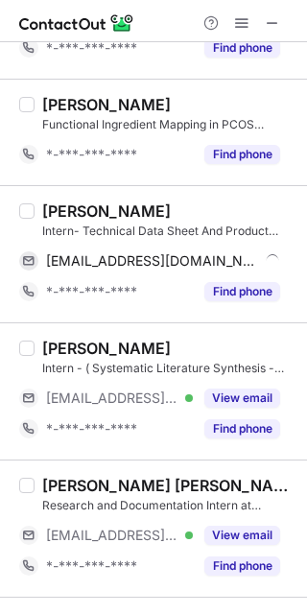
click at [68, 211] on div "Aditya Raj" at bounding box center [106, 211] width 129 height 19
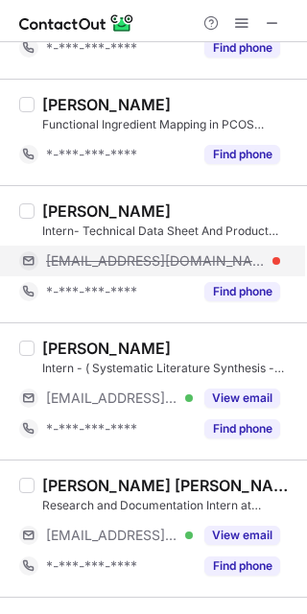
click at [195, 261] on span "aditya@sites.google.com" at bounding box center [156, 260] width 220 height 17
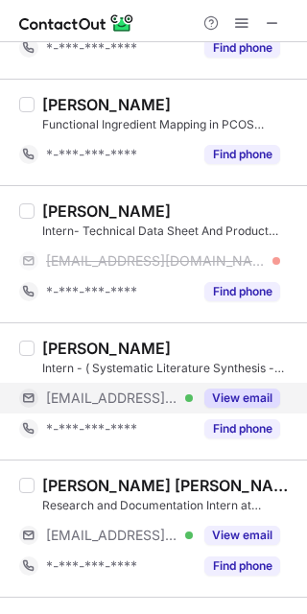
click at [270, 406] on button "View email" at bounding box center [242, 398] width 76 height 19
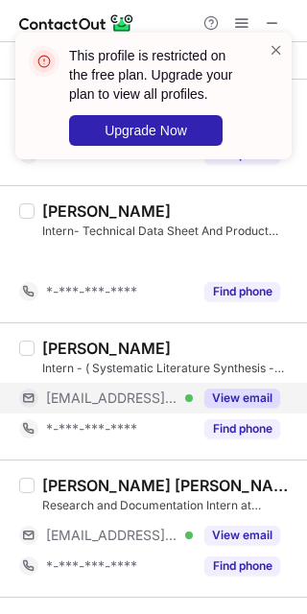
click at [60, 333] on div "Sakshi Jatale Intern - ( Systematic Literature Synthesis - Endocrine Responsive…" at bounding box center [153, 390] width 307 height 137
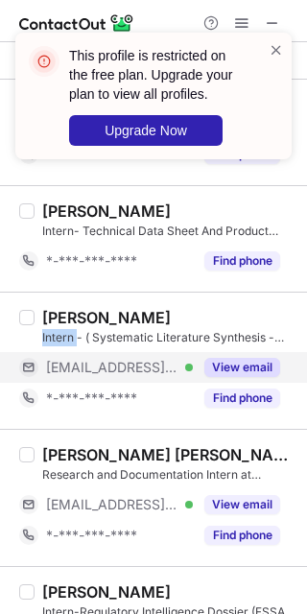
click at [60, 333] on div "Intern - ( Systematic Literature Synthesis - Endocrine Responsive Hair Loss The…" at bounding box center [168, 337] width 253 height 17
click at [275, 40] on span at bounding box center [276, 49] width 15 height 19
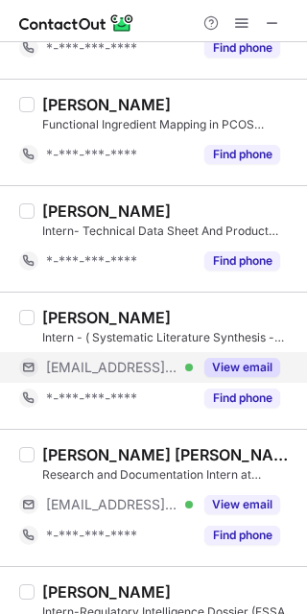
click at [248, 19] on span at bounding box center [241, 22] width 15 height 15
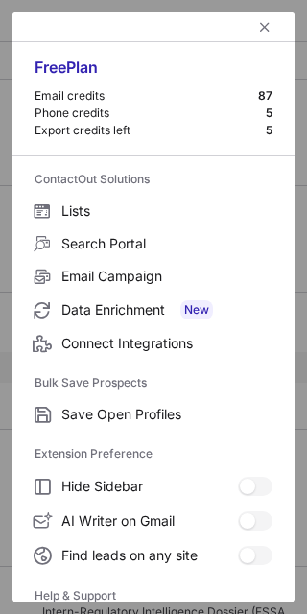
scroll to position [184, 0]
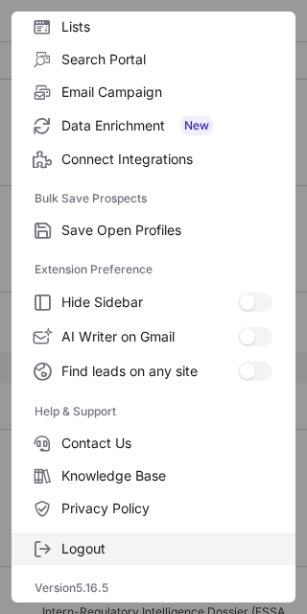
click at [144, 544] on span "Logout" at bounding box center [166, 548] width 211 height 17
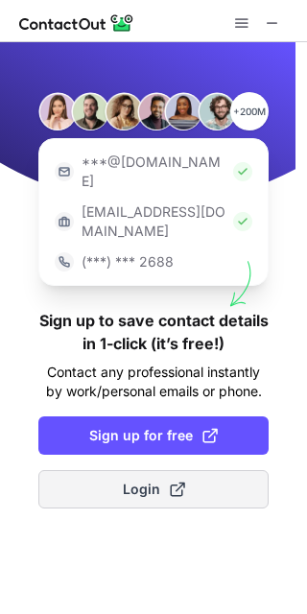
click at [223, 470] on button "Login" at bounding box center [153, 489] width 230 height 38
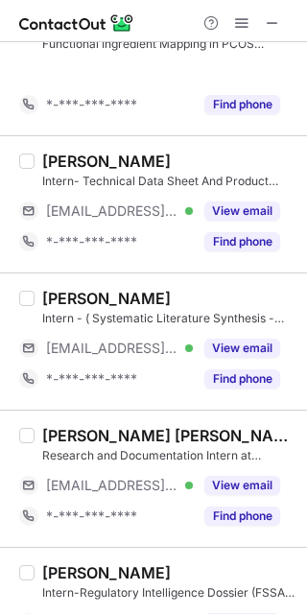
scroll to position [808, 0]
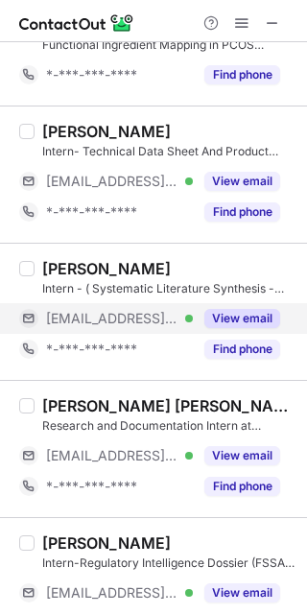
click at [266, 312] on button "View email" at bounding box center [242, 318] width 76 height 19
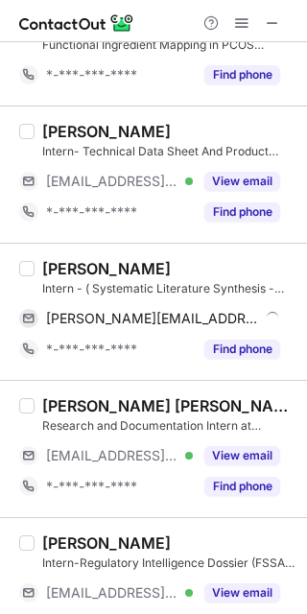
click at [63, 264] on div "Sakshi Jatale" at bounding box center [106, 268] width 129 height 19
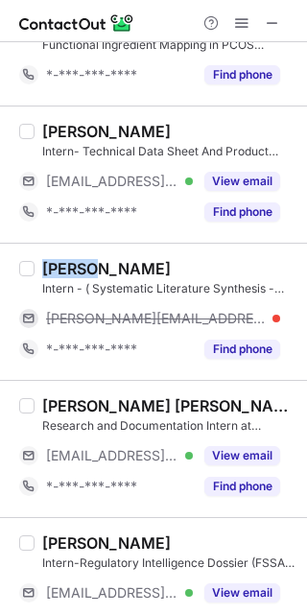
click at [63, 264] on div "Sakshi Jatale" at bounding box center [106, 268] width 129 height 19
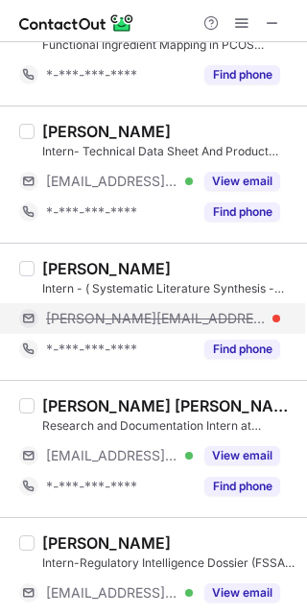
click at [146, 323] on span "sakshi@sites.google.com" at bounding box center [156, 318] width 220 height 17
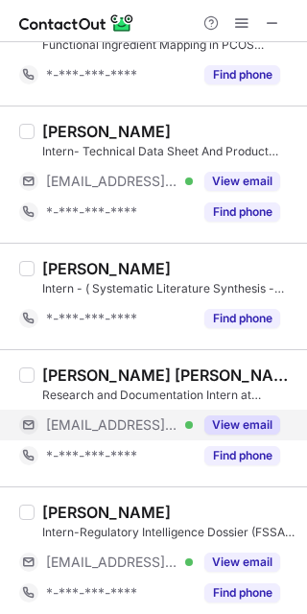
click at [265, 413] on div "View email" at bounding box center [236, 425] width 87 height 31
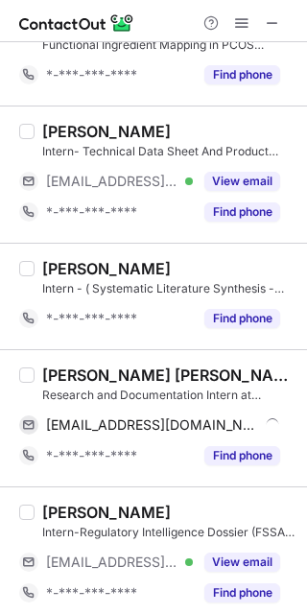
click at [74, 376] on div "Moses Daniel Medidi" at bounding box center [168, 375] width 253 height 19
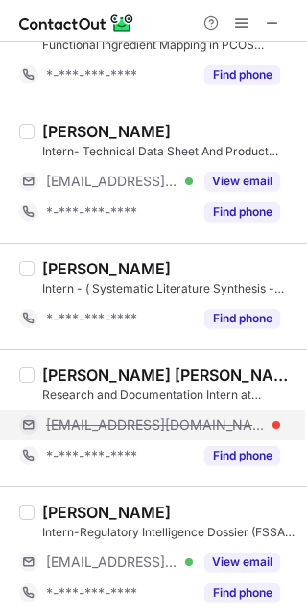
click at [152, 429] on span "moses@sites.google.com" at bounding box center [156, 425] width 220 height 17
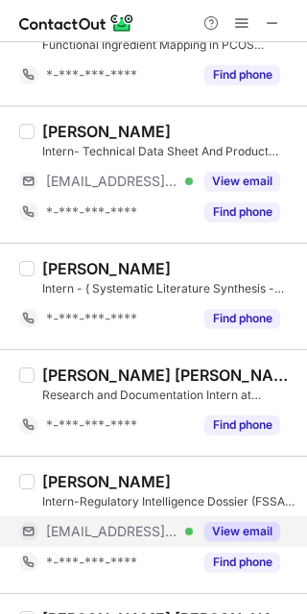
click at [259, 537] on button "View email" at bounding box center [242, 531] width 76 height 19
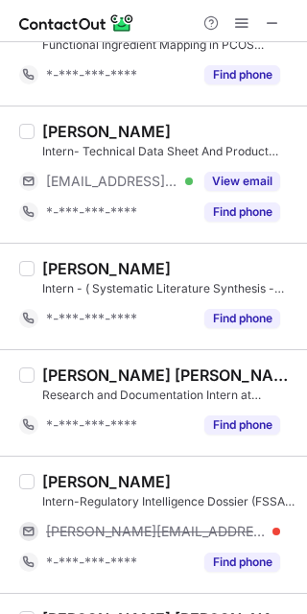
click at [93, 486] on div "Sidharth Maheshwari" at bounding box center [106, 481] width 129 height 19
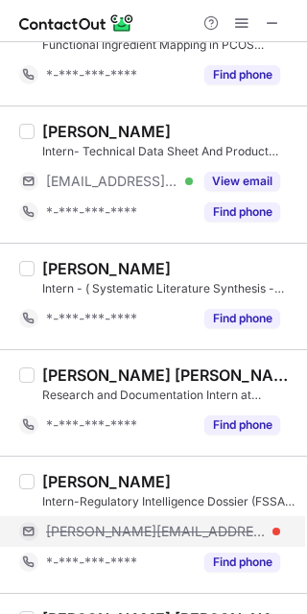
click at [161, 521] on div "sidharth@sites.google.com" at bounding box center [149, 531] width 261 height 31
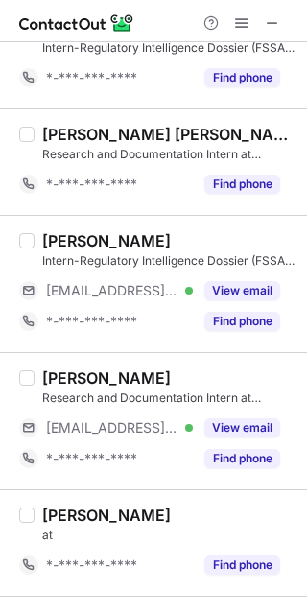
scroll to position [1294, 0]
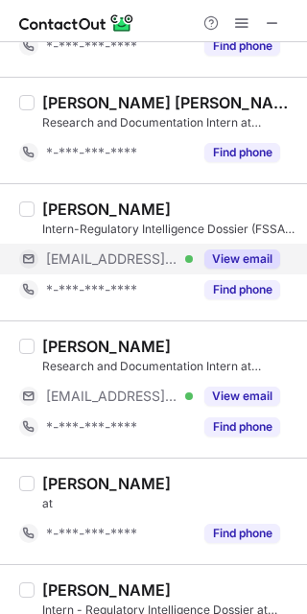
click at [256, 266] on button "View email" at bounding box center [242, 259] width 76 height 19
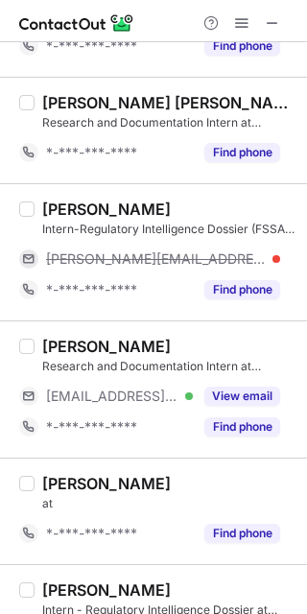
click at [72, 214] on div "Swapna Chimuta" at bounding box center [106, 209] width 129 height 19
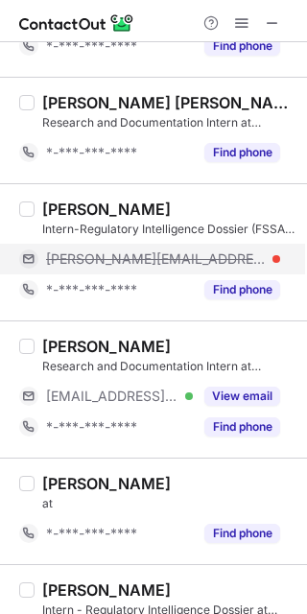
click at [169, 257] on span "swapna@sites.google.com" at bounding box center [156, 259] width 220 height 17
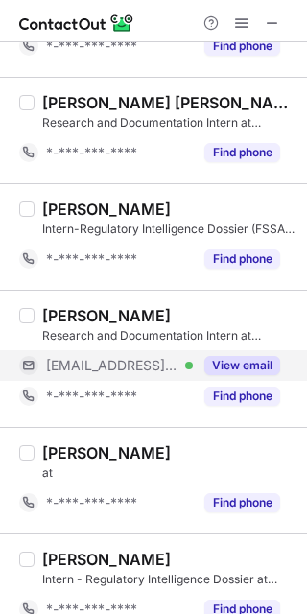
click at [259, 351] on div "View email" at bounding box center [236, 365] width 87 height 31
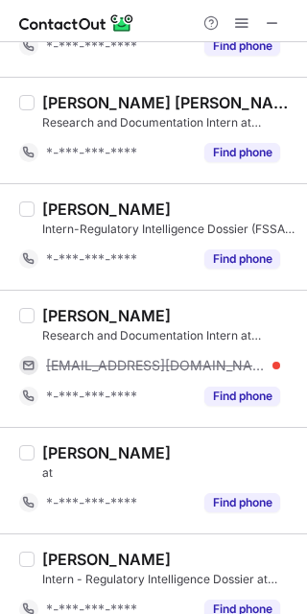
click at [67, 313] on div "Mujeeb Shaik" at bounding box center [106, 315] width 129 height 19
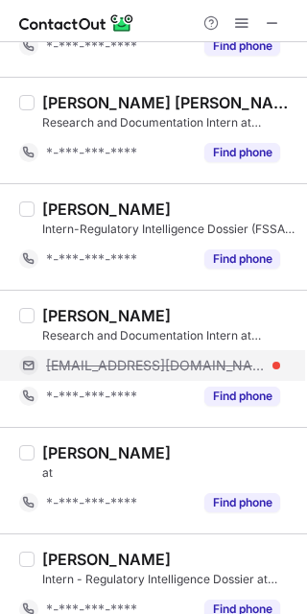
click at [158, 358] on span "mujeeb@sites.google.com" at bounding box center [156, 365] width 220 height 17
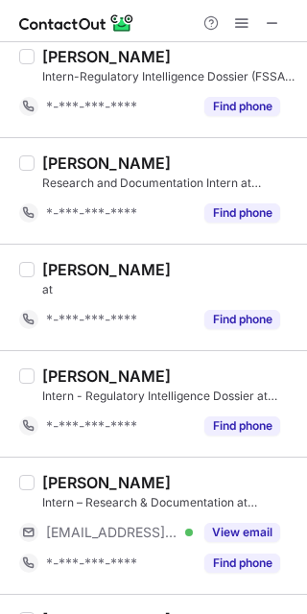
scroll to position [1614, 0]
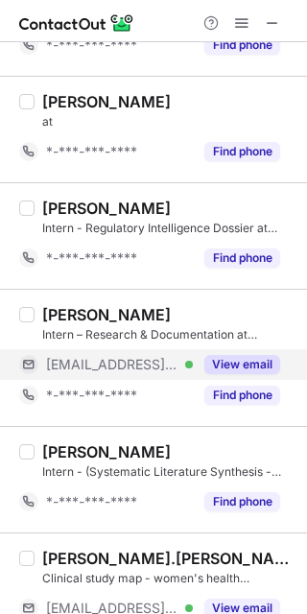
click at [260, 361] on button "View email" at bounding box center [242, 364] width 76 height 19
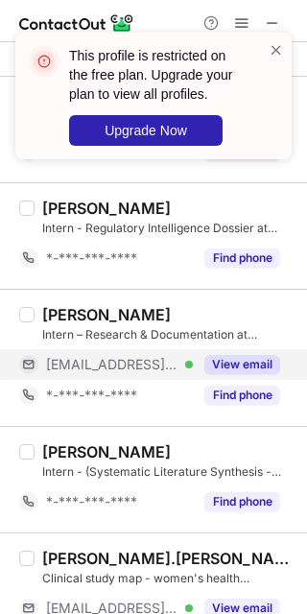
click at [65, 320] on div "Fatema K." at bounding box center [106, 314] width 129 height 19
click at [280, 50] on span at bounding box center [276, 49] width 15 height 19
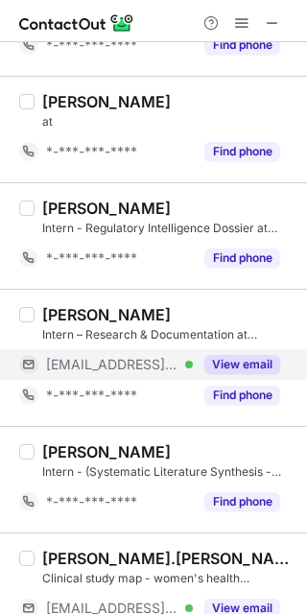
click at [240, 19] on span at bounding box center [241, 22] width 15 height 15
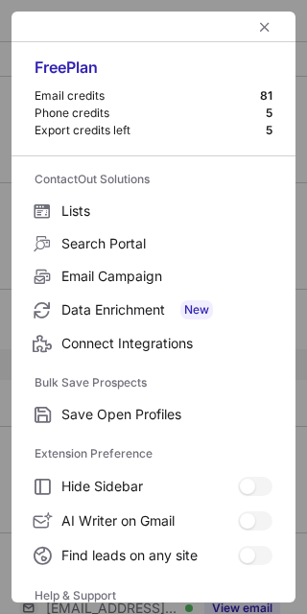
scroll to position [184, 0]
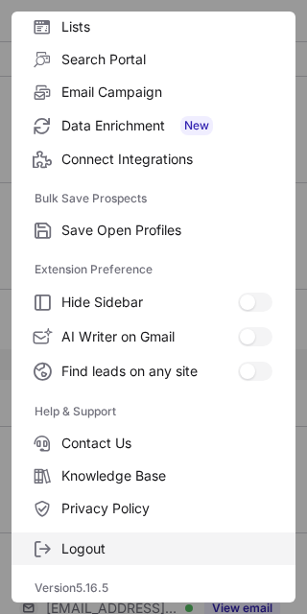
click at [203, 552] on span "Logout" at bounding box center [166, 548] width 211 height 17
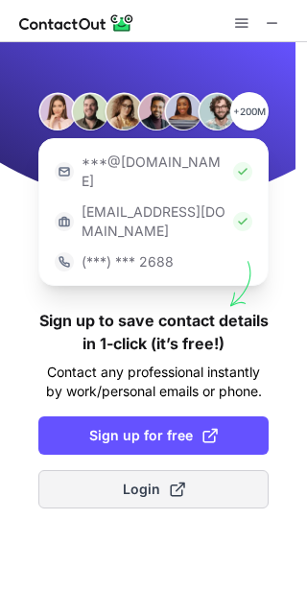
click at [131, 470] on button "Login" at bounding box center [153, 489] width 230 height 38
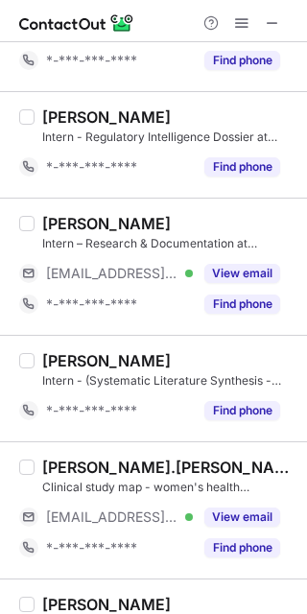
scroll to position [1937, 0]
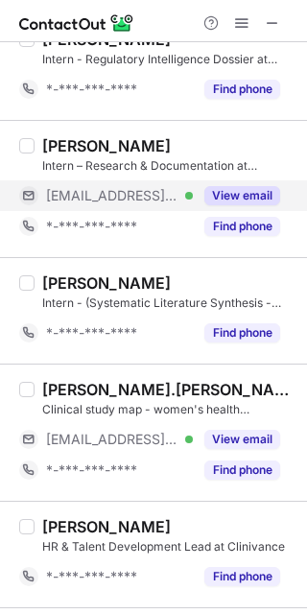
click at [238, 190] on button "View email" at bounding box center [242, 195] width 76 height 19
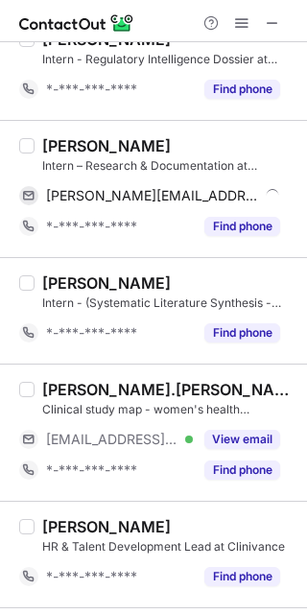
click at [65, 137] on div "Fatema K." at bounding box center [106, 145] width 129 height 19
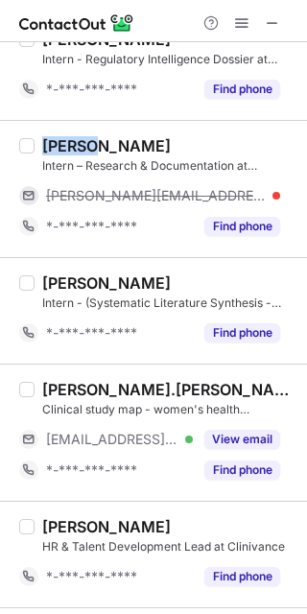
click at [65, 137] on div "Fatema K." at bounding box center [106, 145] width 129 height 19
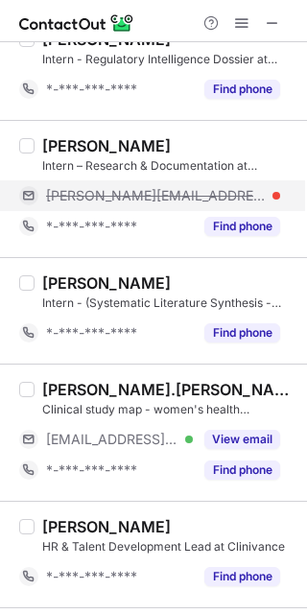
click at [193, 188] on div "fatema@sites.google.com" at bounding box center [149, 195] width 261 height 31
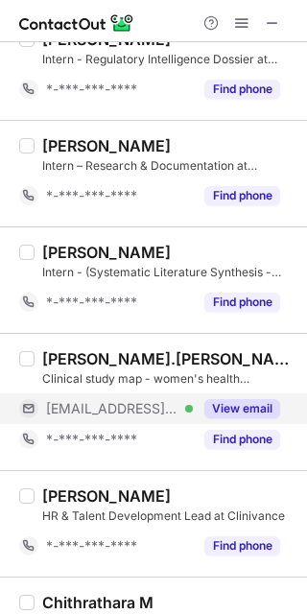
click at [276, 418] on button "View email" at bounding box center [242, 408] width 76 height 19
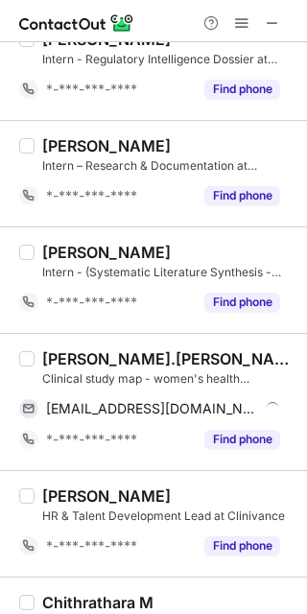
click at [69, 350] on div "Deeksha.D. Ghatge Clinical study map - women's health supplement at Clinivance …" at bounding box center [153, 401] width 307 height 137
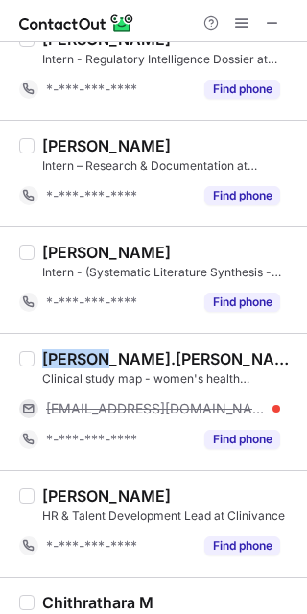
click at [69, 350] on div "Deeksha.D. Ghatge Clinical study map - women's health supplement at Clinivance …" at bounding box center [153, 401] width 307 height 137
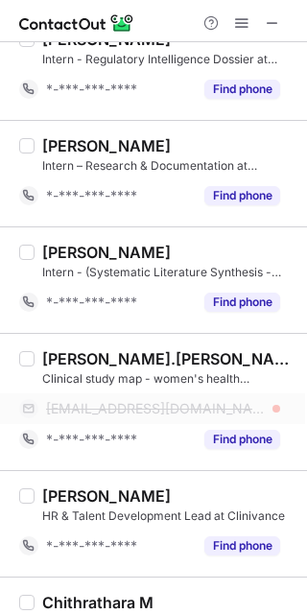
click at [165, 406] on span "deekshad@sites.google.com" at bounding box center [156, 408] width 220 height 17
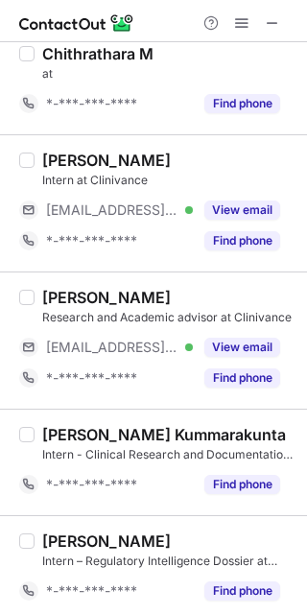
scroll to position [2468, 0]
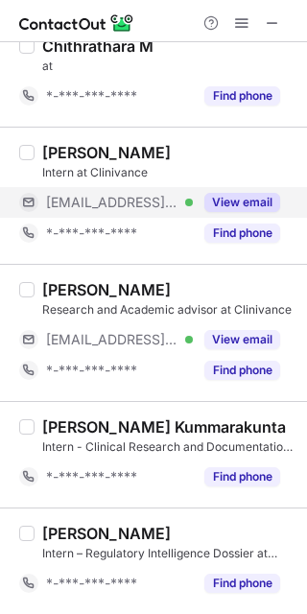
click at [262, 198] on button "View email" at bounding box center [242, 202] width 76 height 19
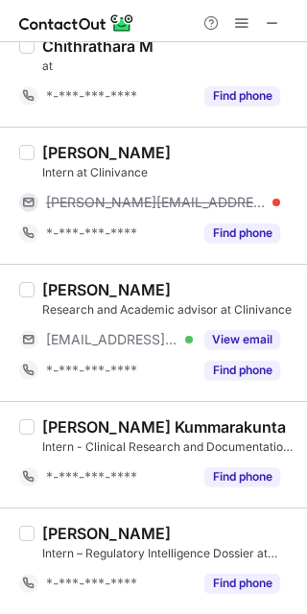
click at [77, 150] on div "Prerna Gusain" at bounding box center [106, 152] width 129 height 19
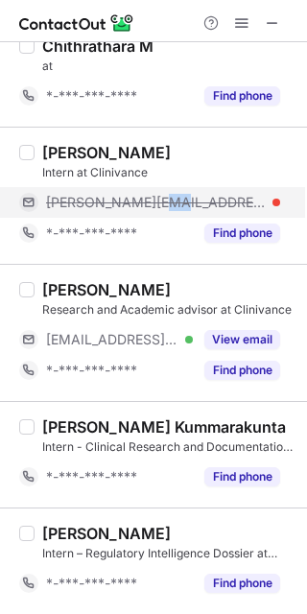
drag, startPoint x: 166, startPoint y: 183, endPoint x: 154, endPoint y: 194, distance: 16.3
click at [154, 194] on div "Prerna Gusain Intern at Clinivance prerna@sites.google.com *-***-***-**** Find …" at bounding box center [165, 196] width 261 height 106
click at [154, 194] on span "prerna@sites.google.com" at bounding box center [156, 202] width 220 height 17
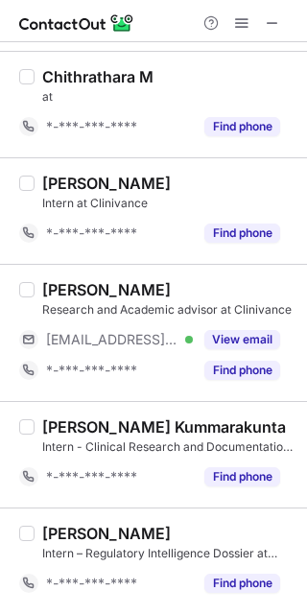
scroll to position [2436, 0]
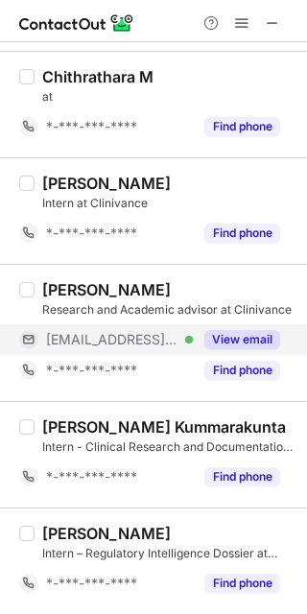
click at [271, 334] on button "View email" at bounding box center [242, 339] width 76 height 19
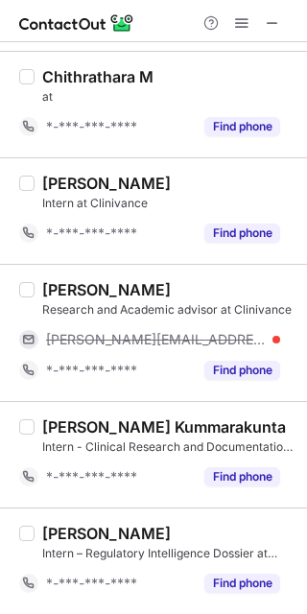
click at [70, 281] on div "Nishita Sharma" at bounding box center [106, 289] width 129 height 19
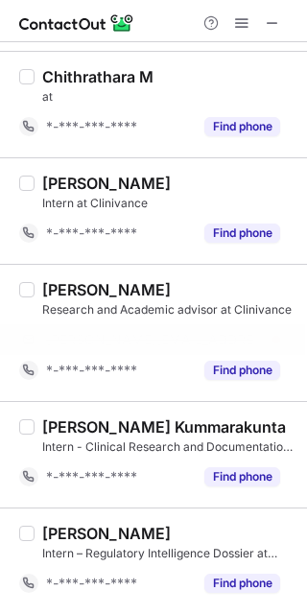
scroll to position [2406, 0]
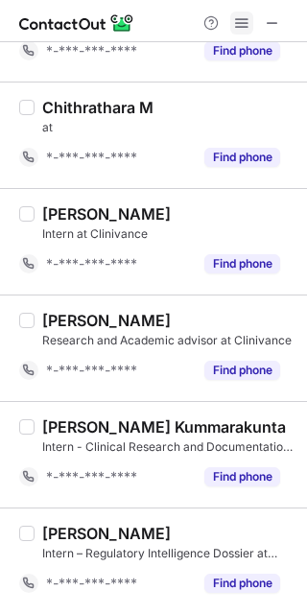
click at [241, 17] on span at bounding box center [241, 22] width 15 height 15
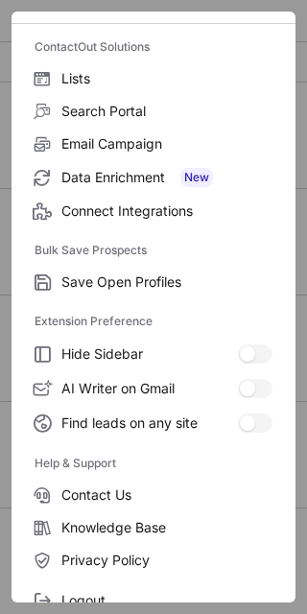
scroll to position [184, 0]
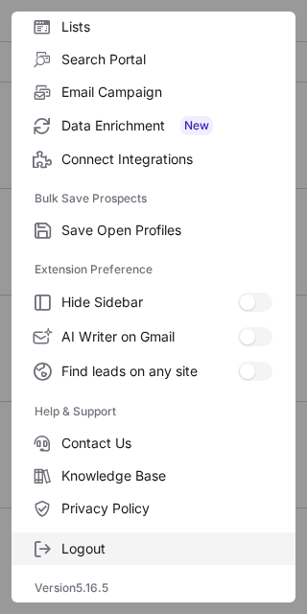
click at [175, 557] on span "Logout" at bounding box center [166, 548] width 211 height 17
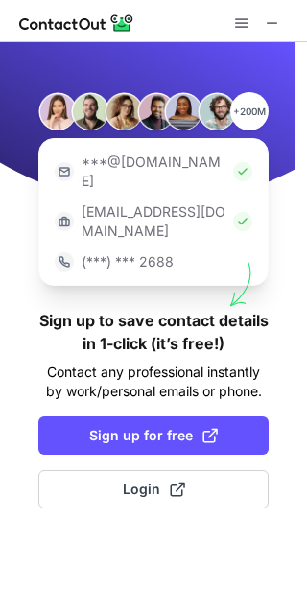
drag, startPoint x: 179, startPoint y: 482, endPoint x: 179, endPoint y: 471, distance: 10.6
click at [179, 471] on div "+200M ***@gmail.com ***@company.com (***) *** 2688 Sign up to save contact deta…" at bounding box center [153, 328] width 307 height 572
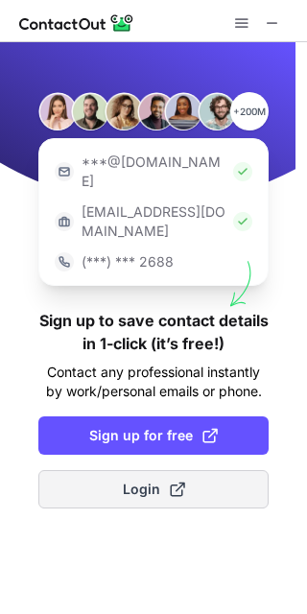
click at [176, 482] on span at bounding box center [177, 489] width 15 height 15
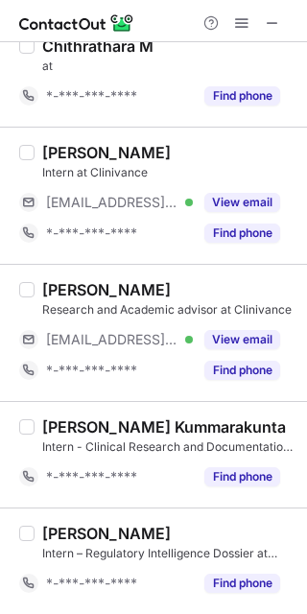
scroll to position [2529, 0]
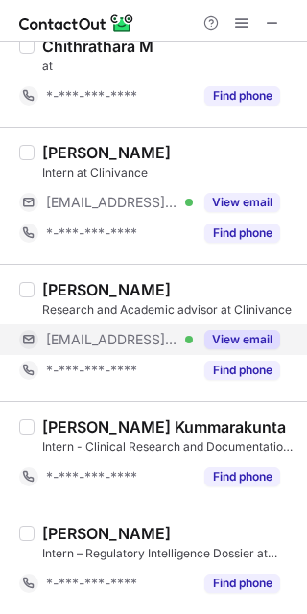
click at [252, 343] on button "View email" at bounding box center [242, 339] width 76 height 19
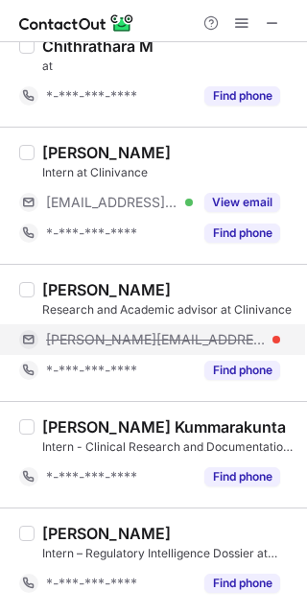
click at [131, 331] on span "nishita@sites.google.com" at bounding box center [156, 339] width 220 height 17
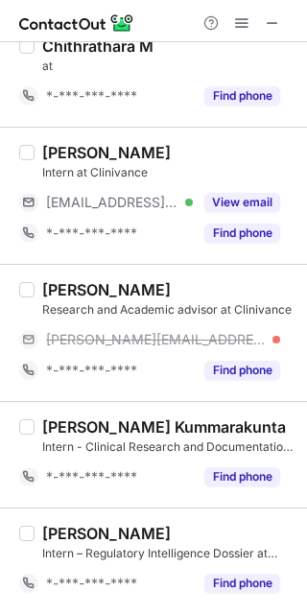
click at [72, 270] on div "Nishita Sharma Research and Academic advisor at Clinivance nishita@sites.google…" at bounding box center [153, 332] width 307 height 137
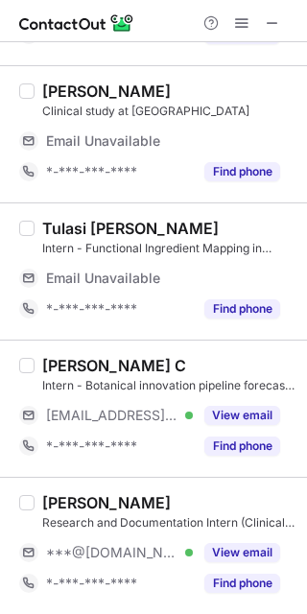
scroll to position [2577, 0]
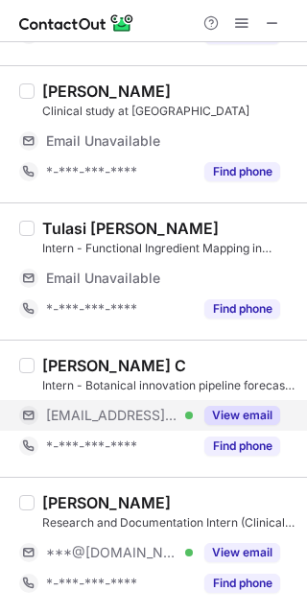
click at [246, 406] on button "View email" at bounding box center [242, 415] width 76 height 19
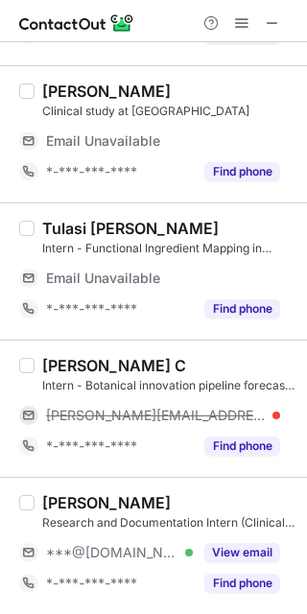
click at [54, 368] on div "Pravin C" at bounding box center [114, 365] width 144 height 19
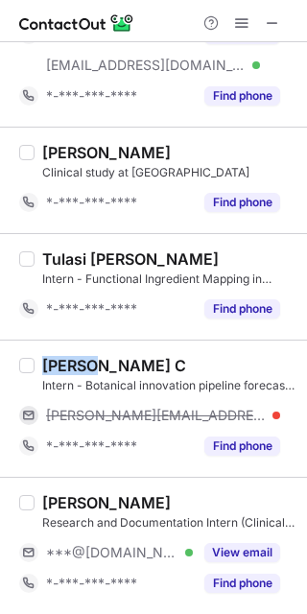
scroll to position [2424, 0]
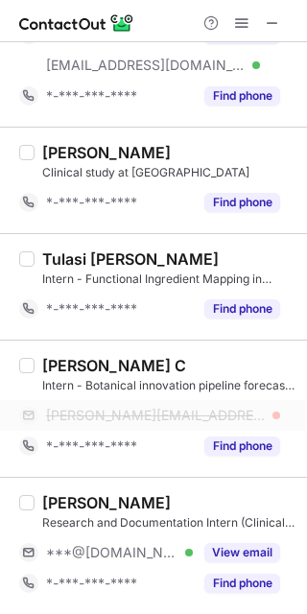
click at [113, 411] on span "pravin@sites.google.com" at bounding box center [156, 415] width 220 height 17
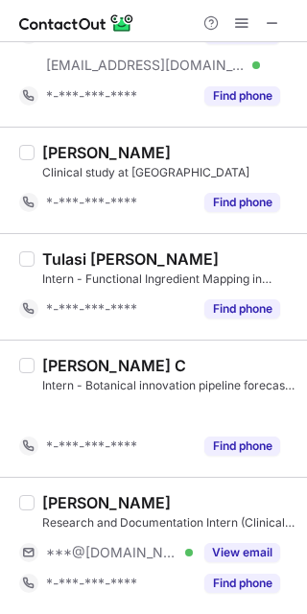
scroll to position [2393, 0]
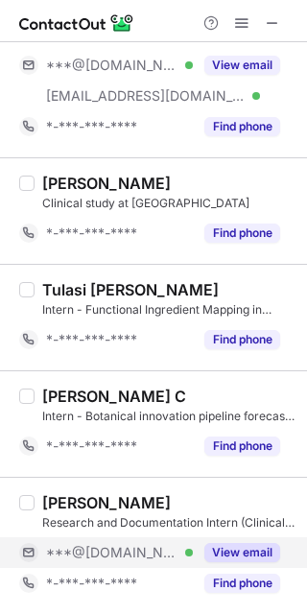
click at [270, 543] on button "View email" at bounding box center [242, 552] width 76 height 19
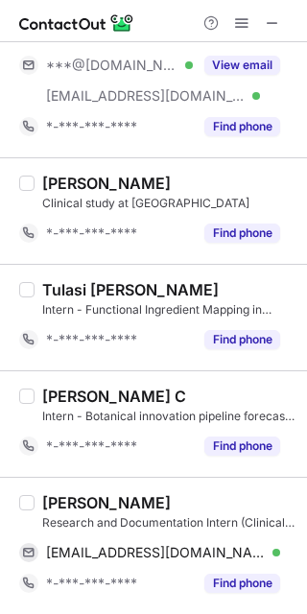
click at [87, 501] on div "Devyani Patil" at bounding box center [106, 502] width 129 height 19
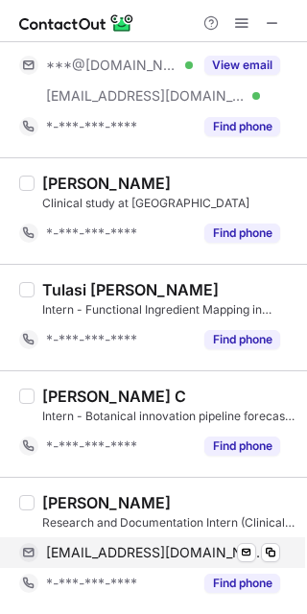
click at [204, 558] on span "devyanipatil449@gmail.com" at bounding box center [156, 552] width 220 height 17
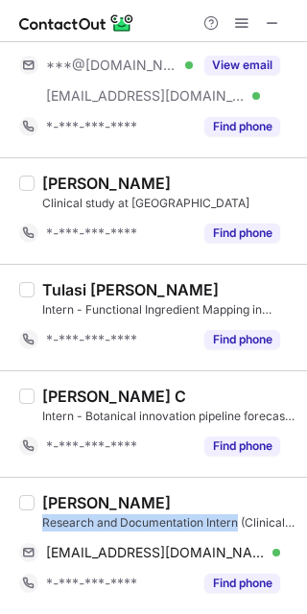
drag, startPoint x: 291, startPoint y: 513, endPoint x: 294, endPoint y: 490, distance: 23.2
click at [294, 490] on div "Select all (22) Dr. Arshiya Begum Amjad Regulatory Research Intern – FSSAI Clai…" at bounding box center [153, 328] width 307 height 572
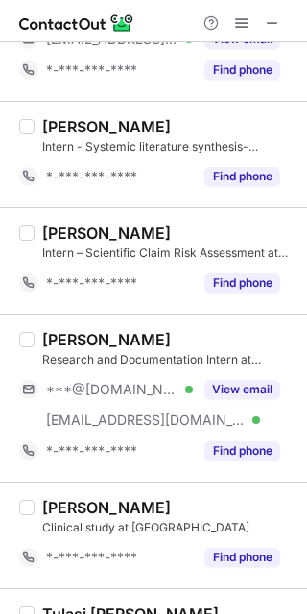
scroll to position [2057, 0]
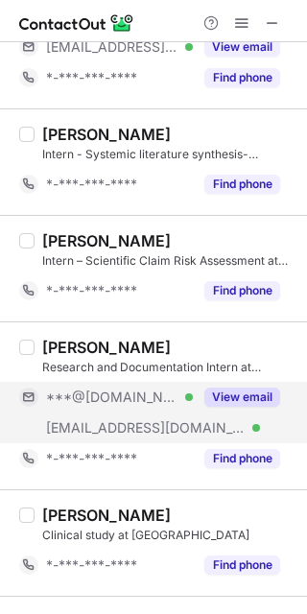
click at [266, 405] on button "View email" at bounding box center [242, 397] width 76 height 19
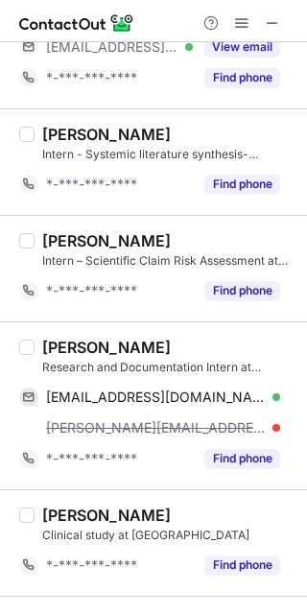
click at [65, 343] on div "Ayan Neogi" at bounding box center [106, 347] width 129 height 19
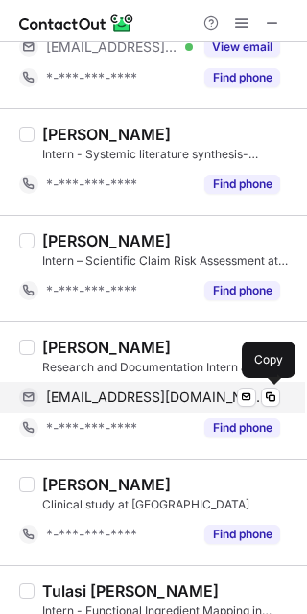
click at [140, 399] on span "ayaneogisocial01@gmail.com" at bounding box center [156, 397] width 220 height 17
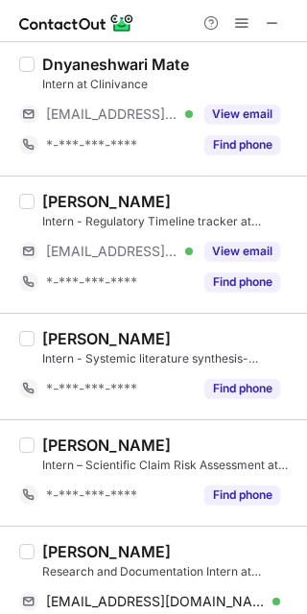
scroll to position [1740, 0]
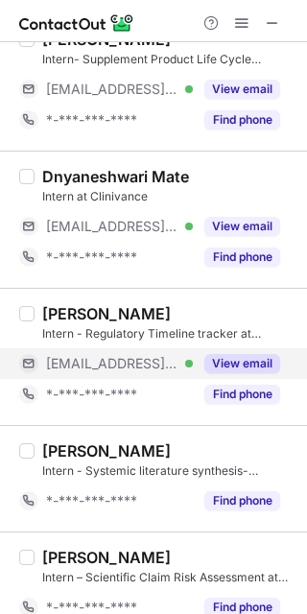
click at [252, 365] on button "View email" at bounding box center [242, 363] width 76 height 19
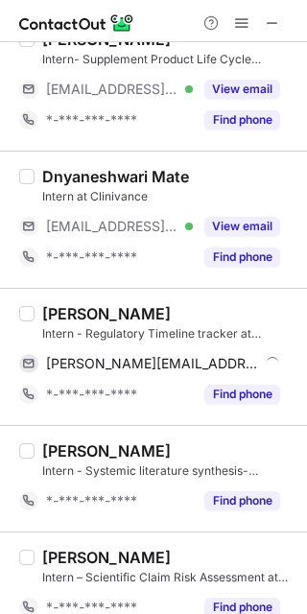
click at [70, 312] on div "Anish N." at bounding box center [106, 313] width 129 height 19
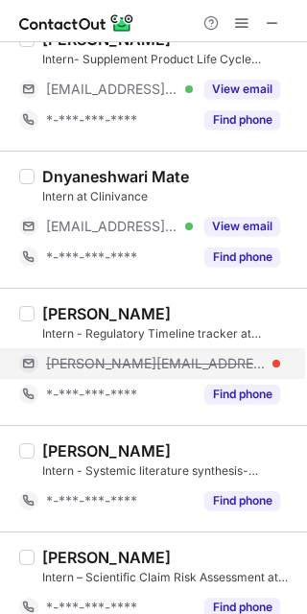
click at [158, 370] on span "anish@sites.google.com" at bounding box center [156, 363] width 220 height 17
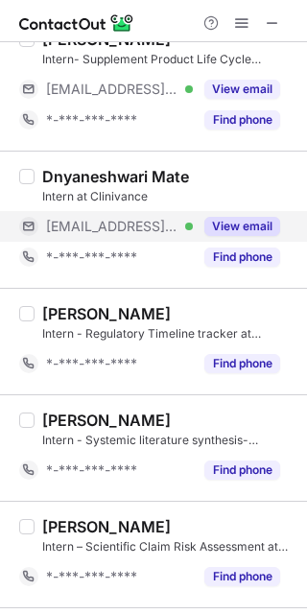
click at [212, 227] on button "View email" at bounding box center [242, 226] width 76 height 19
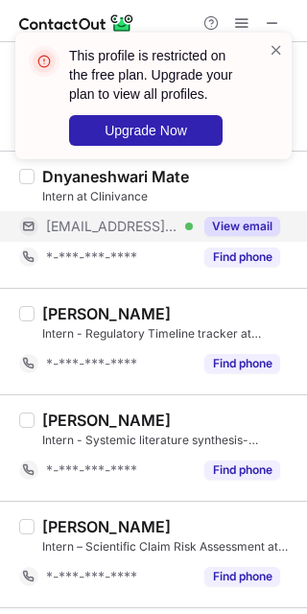
click at [75, 178] on div "This profile is restricted on the free plan. Upgrade your plan to view all prof…" at bounding box center [153, 103] width 307 height 180
click at [276, 43] on span at bounding box center [276, 49] width 15 height 19
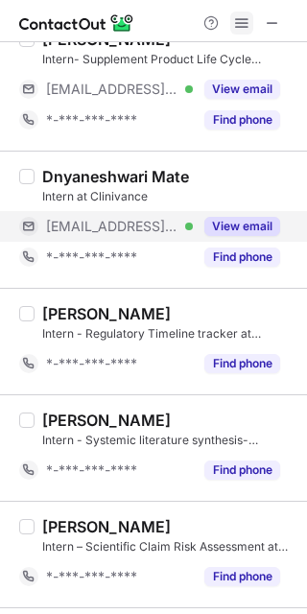
click at [241, 27] on span at bounding box center [241, 22] width 15 height 15
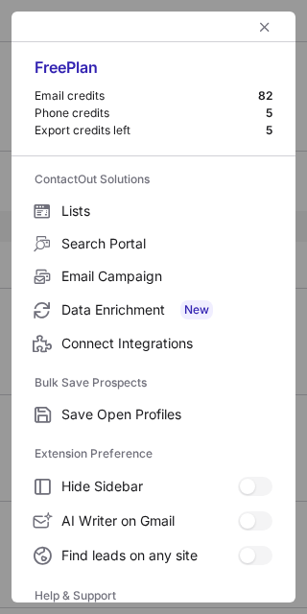
scroll to position [184, 0]
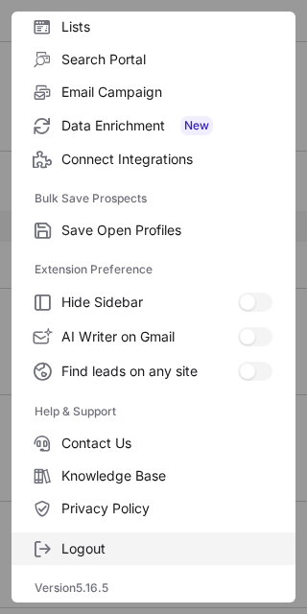
click at [155, 562] on label "Logout" at bounding box center [154, 549] width 284 height 33
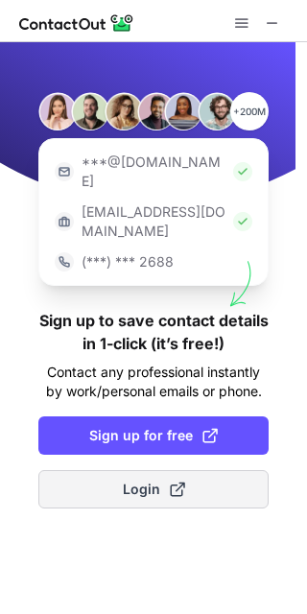
click at [171, 470] on button "Login" at bounding box center [153, 489] width 230 height 38
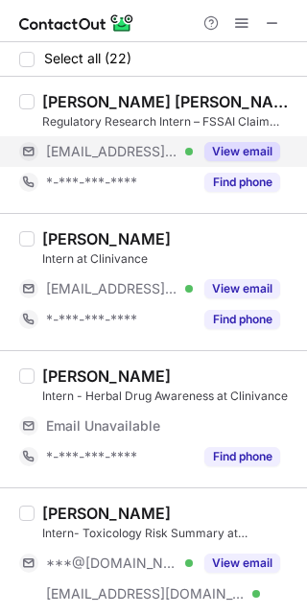
click at [254, 155] on button "View email" at bounding box center [242, 151] width 76 height 19
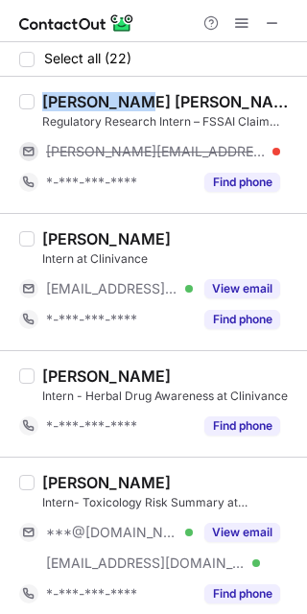
drag, startPoint x: 120, startPoint y: 110, endPoint x: 45, endPoint y: 102, distance: 75.4
click at [45, 102] on div "Dr. Arshiya Begum Amjad" at bounding box center [168, 101] width 253 height 19
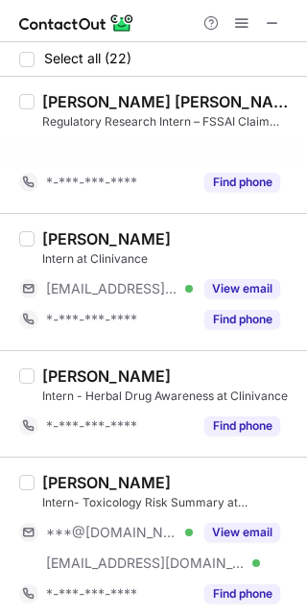
click at [145, 136] on div "arshiya@sites.google.com" at bounding box center [149, 151] width 261 height 31
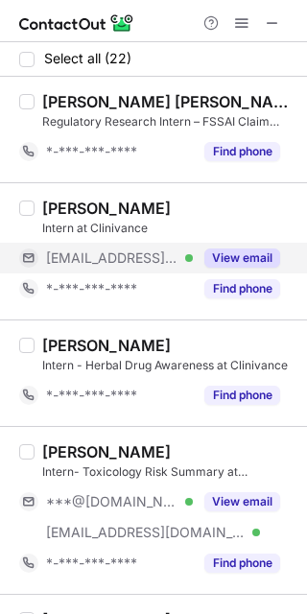
click at [242, 257] on button "View email" at bounding box center [242, 258] width 76 height 19
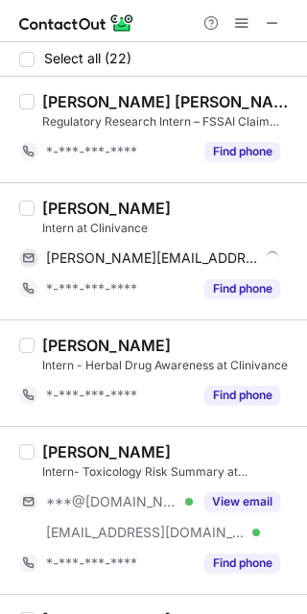
click at [77, 207] on div "Paulami Chatterjee" at bounding box center [106, 208] width 129 height 19
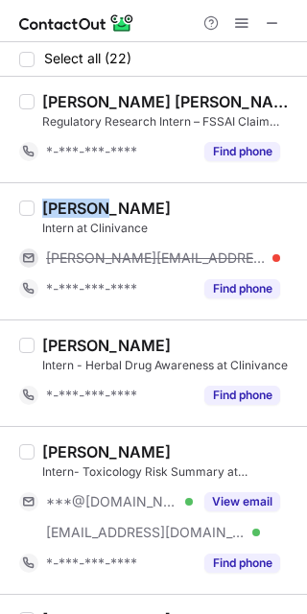
click at [77, 207] on div "Paulami Chatterjee" at bounding box center [106, 208] width 129 height 19
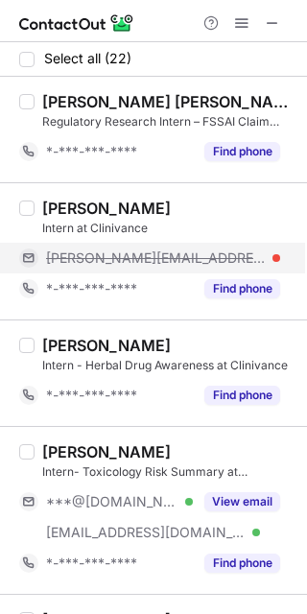
click at [154, 252] on span "paulami@sites.google.com" at bounding box center [156, 258] width 220 height 17
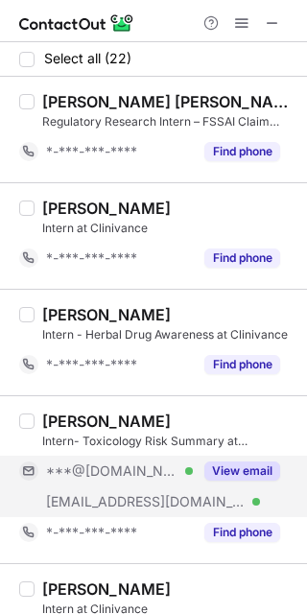
click at [251, 463] on button "View email" at bounding box center [242, 471] width 76 height 19
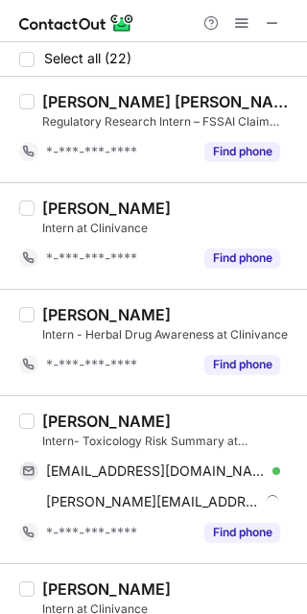
click at [79, 418] on div "Anwesha Mukherjee" at bounding box center [106, 421] width 129 height 19
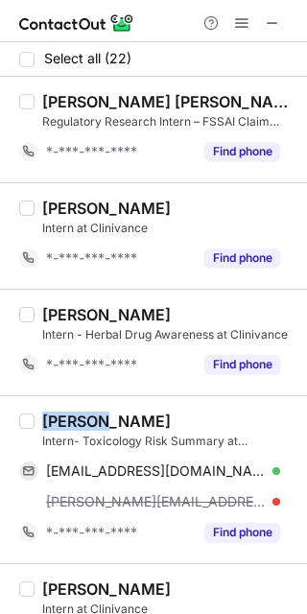
click at [79, 418] on div "Anwesha Mukherjee" at bounding box center [106, 421] width 129 height 19
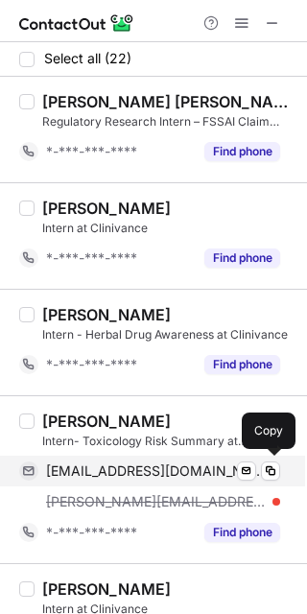
click at [174, 472] on span "anweshatuli04@gmail.com" at bounding box center [156, 471] width 220 height 17
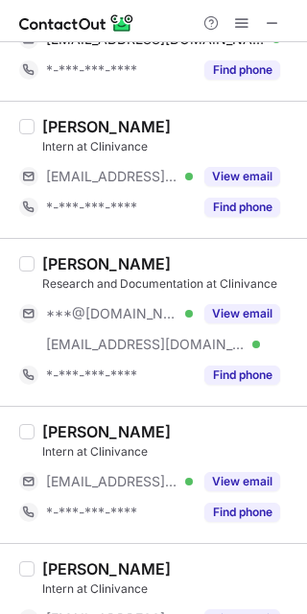
scroll to position [433, 0]
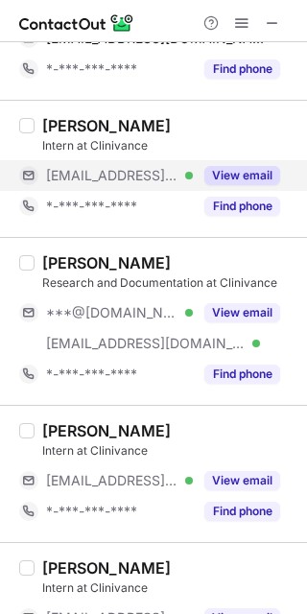
click at [267, 175] on button "View email" at bounding box center [242, 175] width 76 height 19
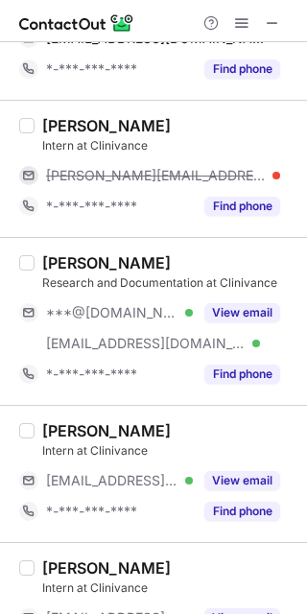
click at [51, 117] on div "SHARAYU TIDKE" at bounding box center [106, 125] width 129 height 19
click at [151, 187] on div "sharayu@sites.google.com" at bounding box center [149, 175] width 261 height 31
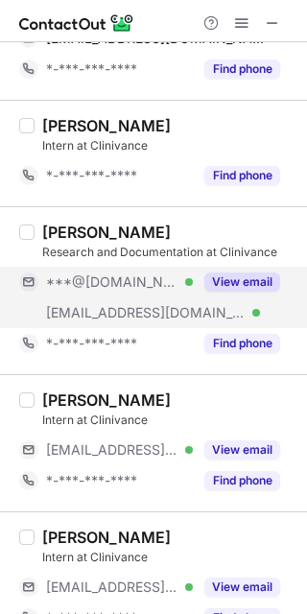
click at [236, 285] on button "View email" at bounding box center [242, 282] width 76 height 19
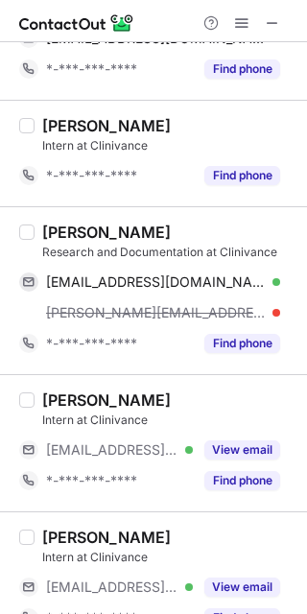
click at [79, 236] on div "Ruchita T." at bounding box center [106, 232] width 129 height 19
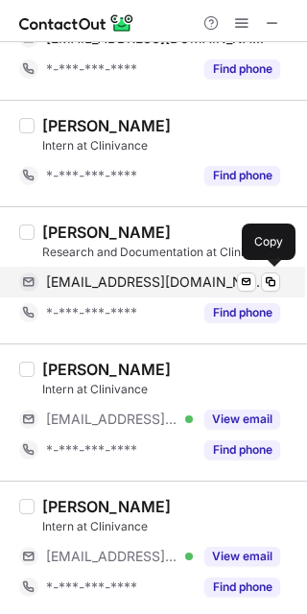
click at [122, 288] on span "ruchitatambe1704@gmail.com" at bounding box center [156, 282] width 220 height 17
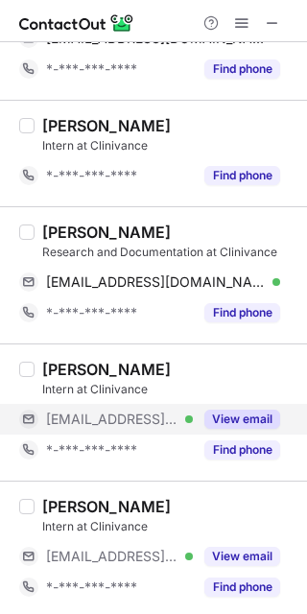
click at [272, 414] on button "View email" at bounding box center [242, 419] width 76 height 19
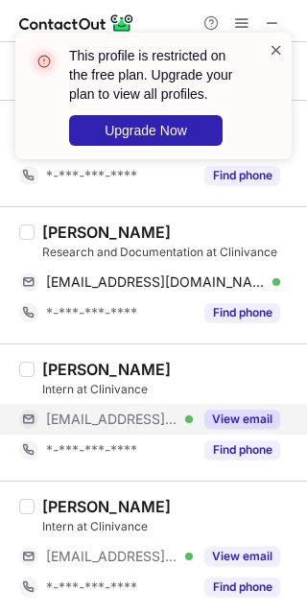
click at [270, 43] on span at bounding box center [276, 49] width 15 height 19
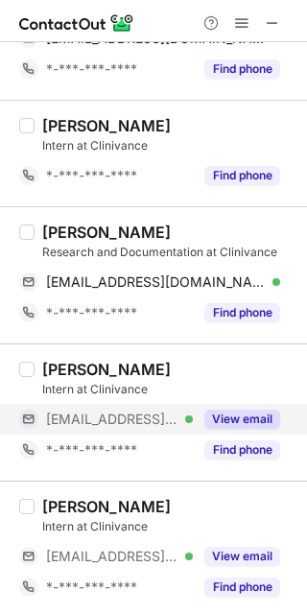
click at [240, 15] on span at bounding box center [241, 22] width 15 height 15
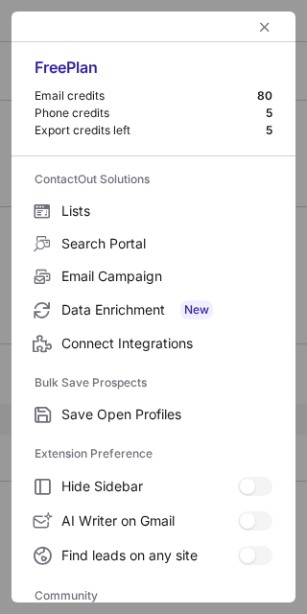
scroll to position [255, 0]
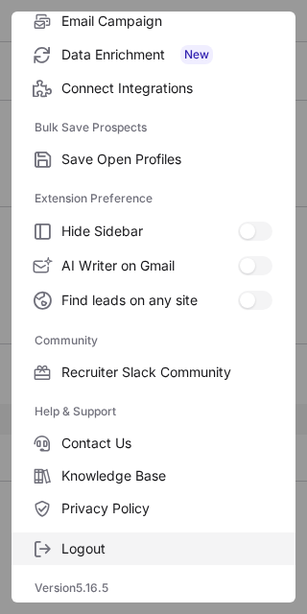
click at [221, 547] on span "Logout" at bounding box center [166, 548] width 211 height 17
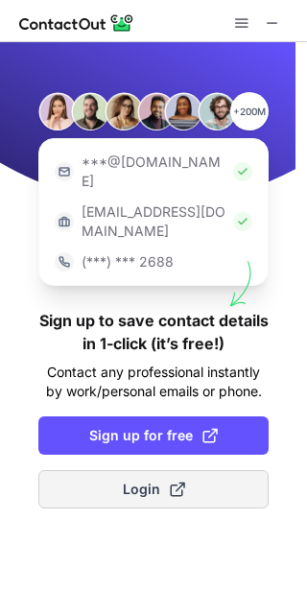
click at [170, 482] on span at bounding box center [177, 489] width 15 height 15
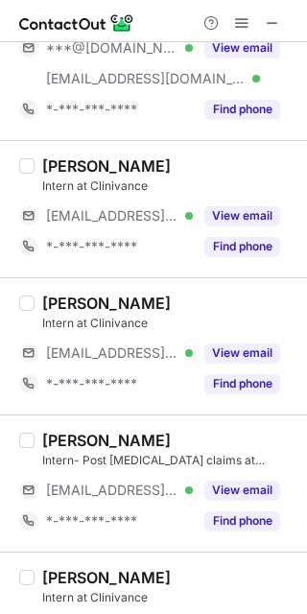
scroll to position [841, 0]
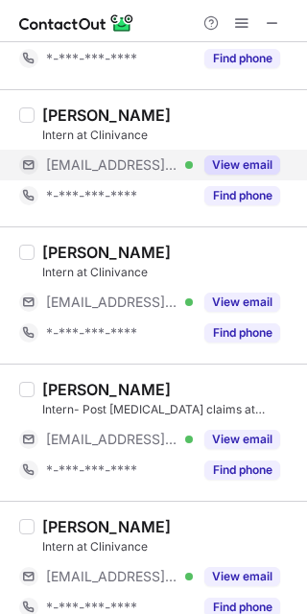
click at [255, 155] on button "View email" at bounding box center [242, 164] width 76 height 19
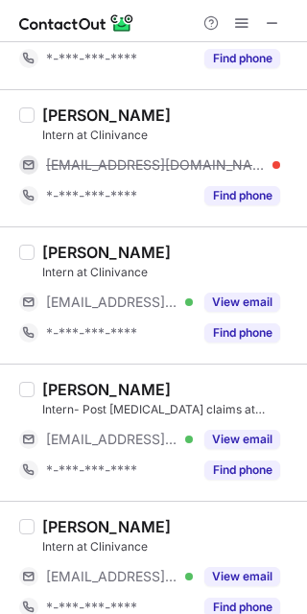
click at [80, 112] on div "Shahin Gadhiya" at bounding box center [106, 115] width 129 height 19
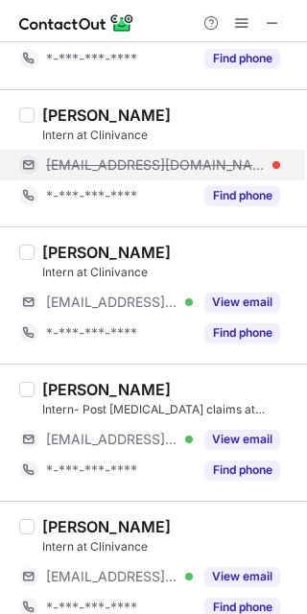
click at [161, 165] on span "shahin@sites.google.com" at bounding box center [156, 164] width 220 height 17
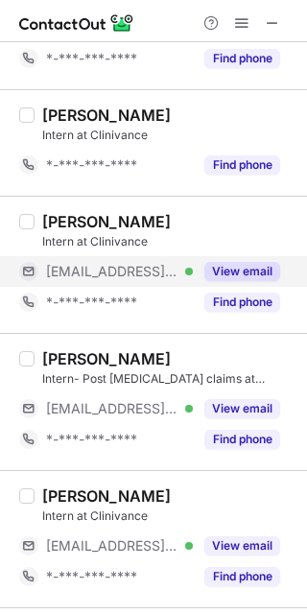
click at [256, 261] on div "View email" at bounding box center [236, 271] width 87 height 31
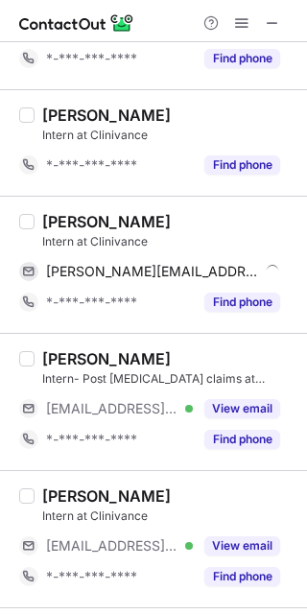
click at [74, 223] on div "Devjani Choudhury" at bounding box center [106, 221] width 129 height 19
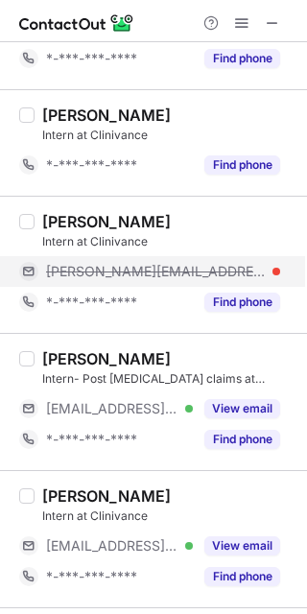
click at [130, 276] on span "devjani@sites.google.com" at bounding box center [156, 271] width 220 height 17
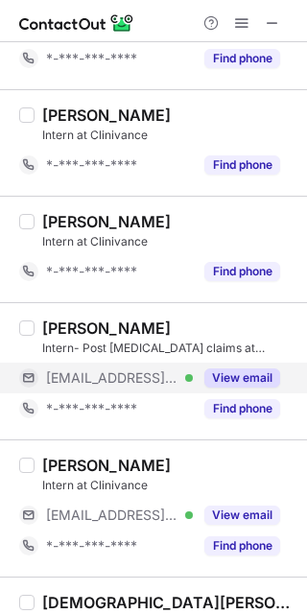
click at [276, 363] on div "View email" at bounding box center [236, 378] width 87 height 31
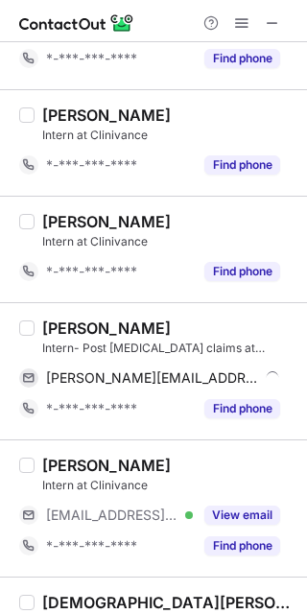
click at [75, 318] on div "mohana janga Intern- Post covid claims at Clinivance mohana@sites.google.com Se…" at bounding box center [153, 370] width 307 height 137
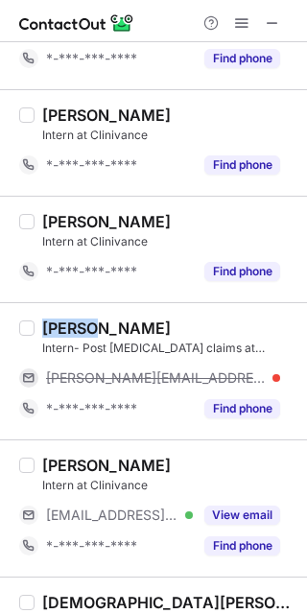
click at [75, 318] on div "mohana janga Intern- Post covid claims at Clinivance mohana@sites.google.com *-…" at bounding box center [153, 370] width 307 height 137
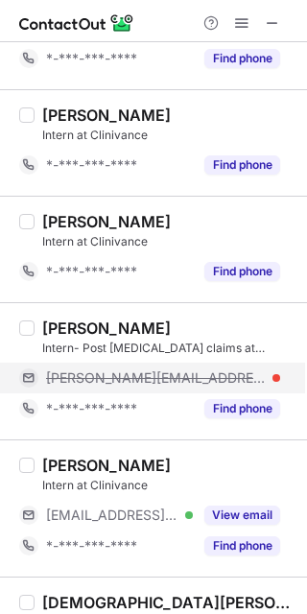
click at [147, 374] on span "mohana@sites.google.com" at bounding box center [156, 378] width 220 height 17
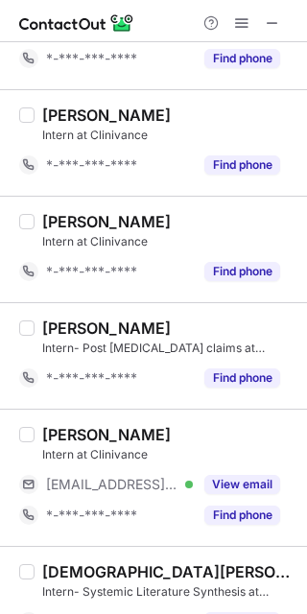
click at [279, 467] on div "Dipti Gharat Intern at Clinivance ***@sites.google.com Verified View email *-**…" at bounding box center [165, 478] width 261 height 106
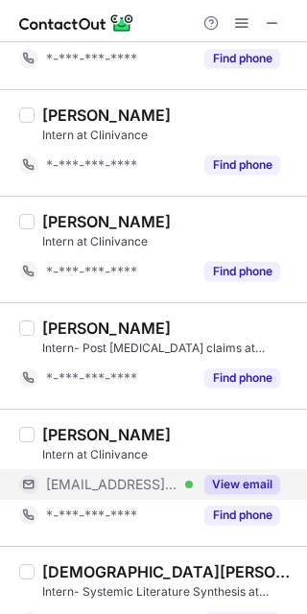
click at [248, 472] on div "View email" at bounding box center [236, 484] width 87 height 31
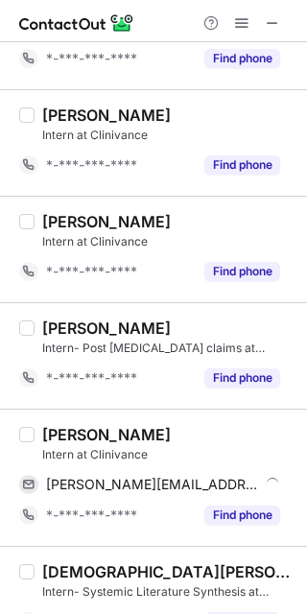
click at [64, 430] on div "Dipti Gharat" at bounding box center [106, 434] width 129 height 19
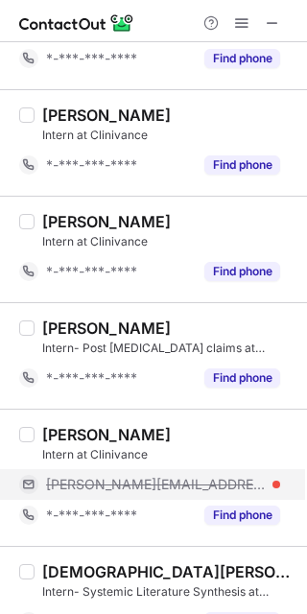
click at [171, 493] on span "dipti@sites.google.com" at bounding box center [156, 484] width 220 height 17
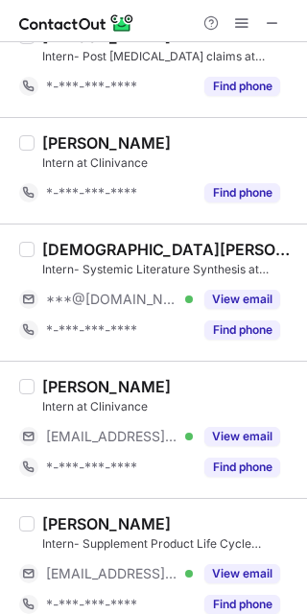
scroll to position [1144, 0]
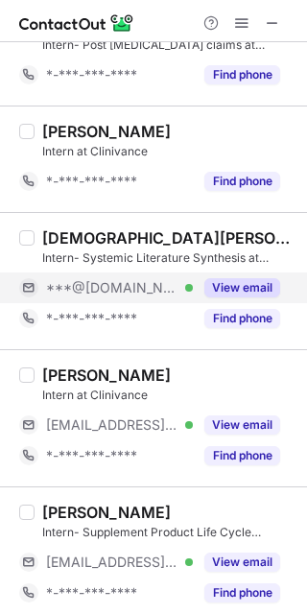
click at [252, 295] on button "View email" at bounding box center [242, 287] width 76 height 19
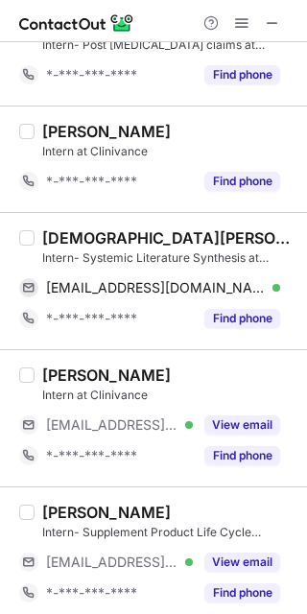
click at [69, 246] on div "SUFIA SHAIKH" at bounding box center [168, 237] width 253 height 19
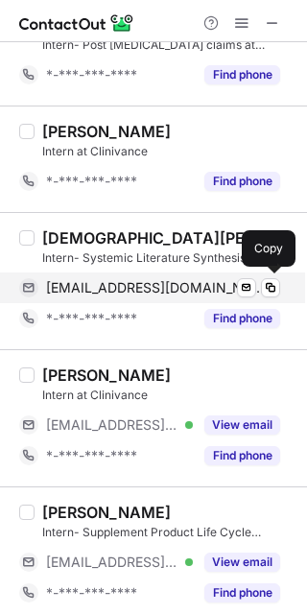
click at [155, 280] on span "sufiashaikh2512@gmail.com" at bounding box center [156, 287] width 220 height 17
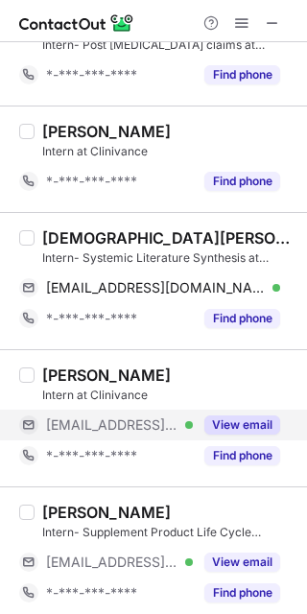
click at [260, 429] on button "View email" at bounding box center [242, 425] width 76 height 19
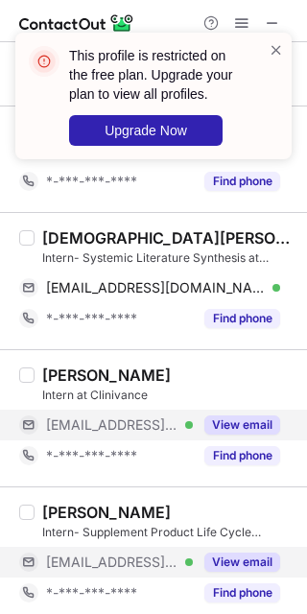
click at [252, 550] on div "View email" at bounding box center [236, 562] width 87 height 31
click at [276, 60] on div at bounding box center [276, 95] width 15 height 111
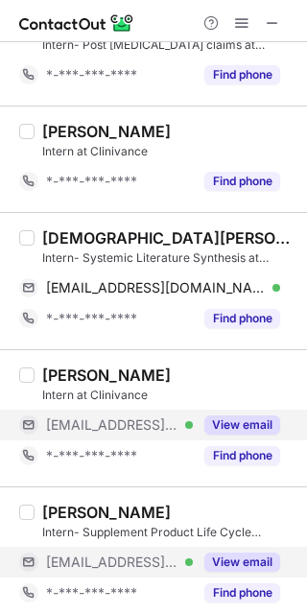
click at [276, 60] on div at bounding box center [276, 95] width 15 height 111
click at [254, 30] on div at bounding box center [242, 23] width 92 height 23
click at [248, 24] on span at bounding box center [241, 22] width 15 height 15
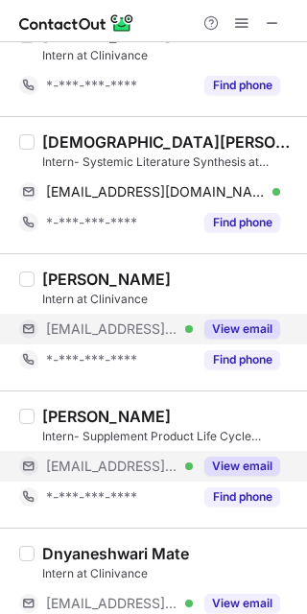
scroll to position [1241, 0]
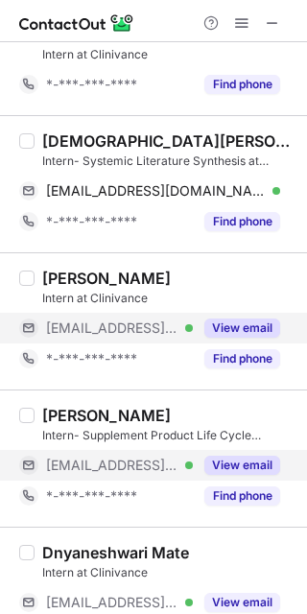
click at [246, 329] on button "View email" at bounding box center [242, 328] width 76 height 19
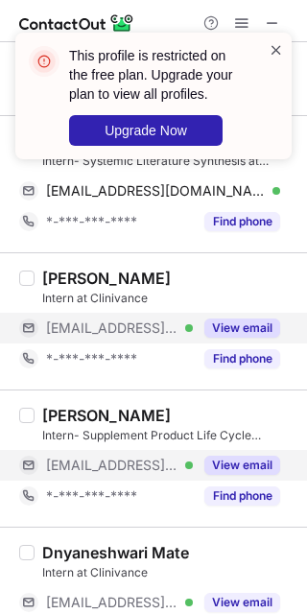
click at [278, 53] on span at bounding box center [276, 49] width 15 height 19
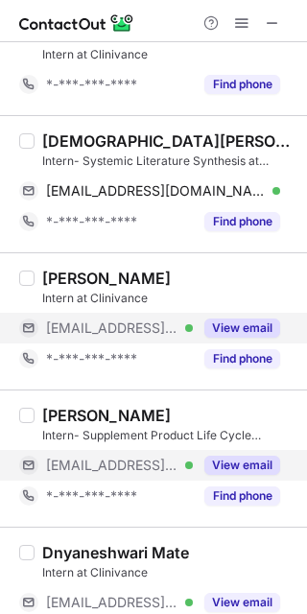
click at [250, 467] on button "View email" at bounding box center [242, 465] width 76 height 19
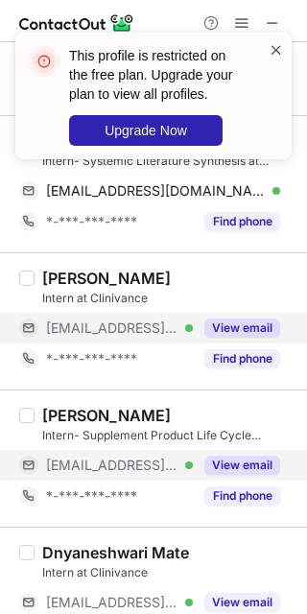
click at [275, 55] on span at bounding box center [276, 49] width 15 height 19
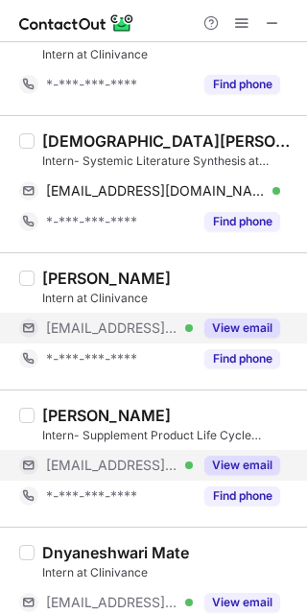
click at [245, 19] on span at bounding box center [241, 22] width 15 height 15
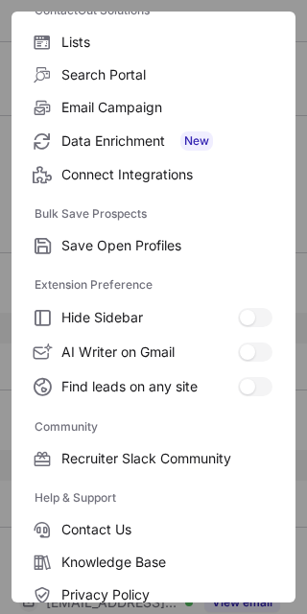
scroll to position [255, 0]
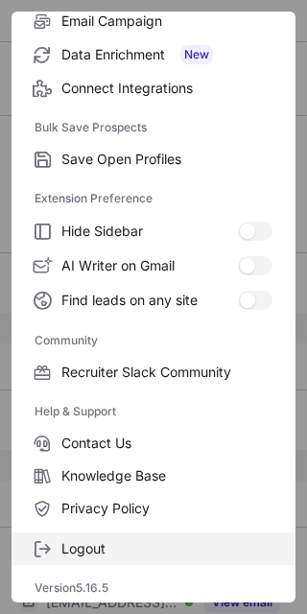
click at [113, 547] on span "Logout" at bounding box center [166, 548] width 211 height 17
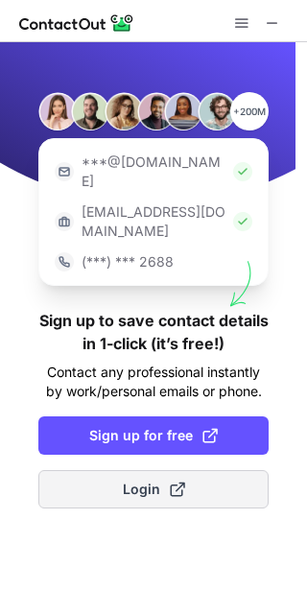
click at [171, 482] on span at bounding box center [177, 489] width 15 height 15
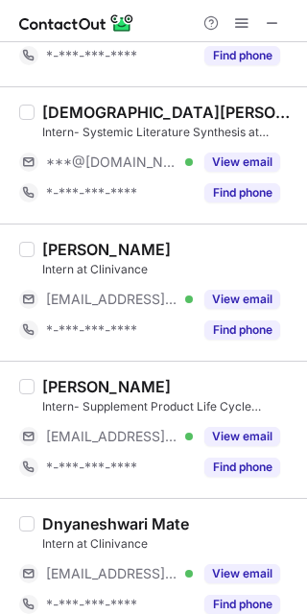
scroll to position [1425, 0]
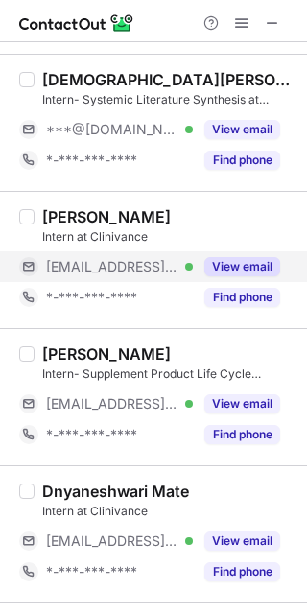
click at [256, 265] on button "View email" at bounding box center [242, 266] width 76 height 19
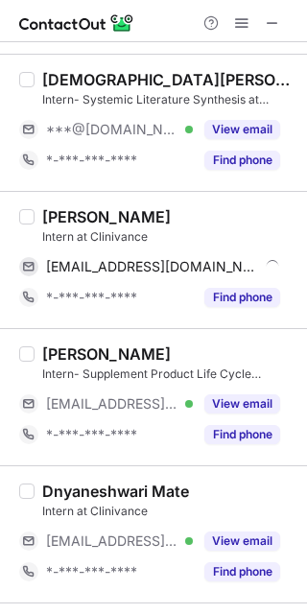
click at [83, 219] on div "Kalyan Vankayala" at bounding box center [106, 216] width 129 height 19
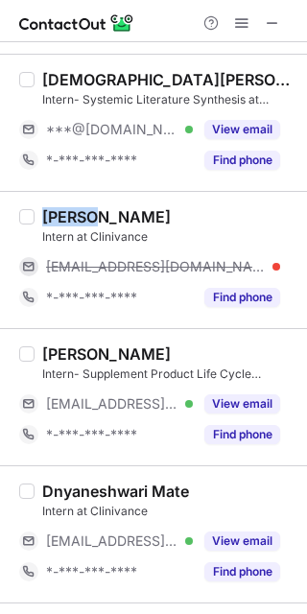
click at [83, 219] on div "Kalyan Vankayala" at bounding box center [106, 216] width 129 height 19
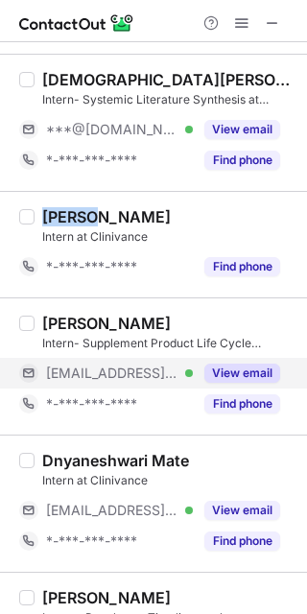
click at [248, 366] on button "View email" at bounding box center [242, 373] width 76 height 19
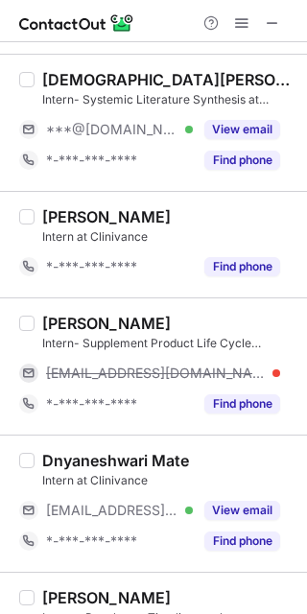
click at [69, 322] on div "Nisha N Shetty" at bounding box center [106, 323] width 129 height 19
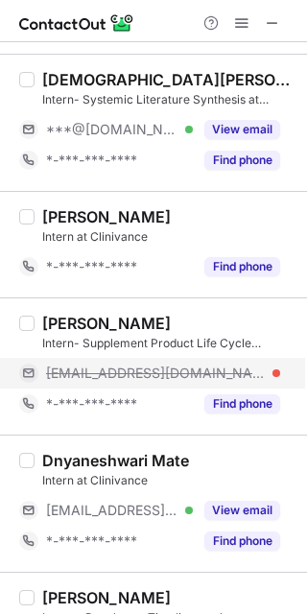
click at [155, 380] on span "nisha@sites.google.com" at bounding box center [156, 373] width 220 height 17
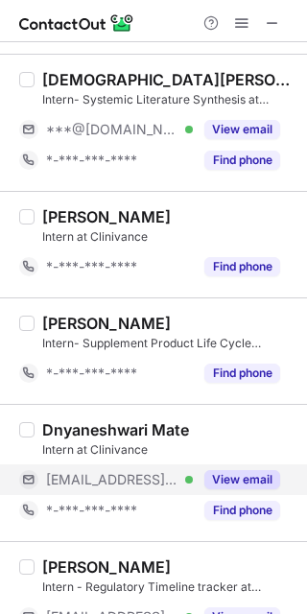
click at [269, 482] on button "View email" at bounding box center [242, 479] width 76 height 19
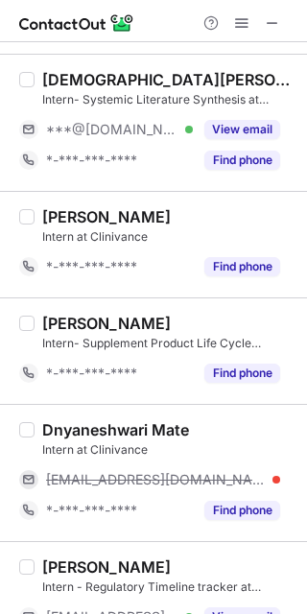
click at [91, 432] on div "Dnyaneshwari Mate" at bounding box center [115, 429] width 147 height 19
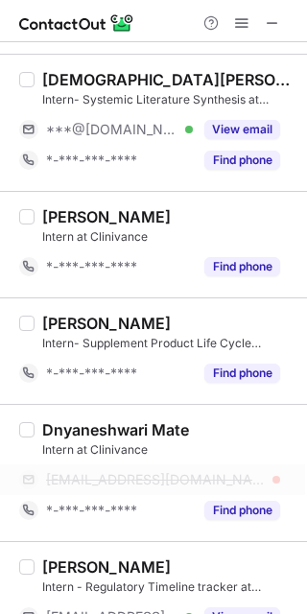
click at [159, 470] on div "dnyaneshwari@sites.google.com" at bounding box center [149, 480] width 261 height 31
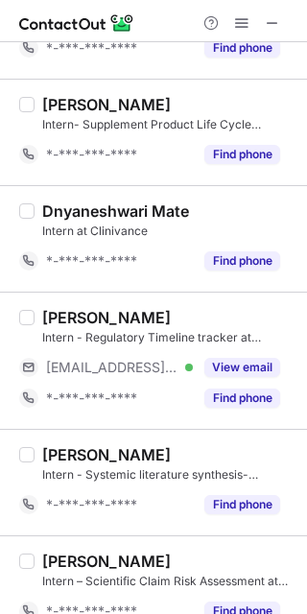
scroll to position [1759, 0]
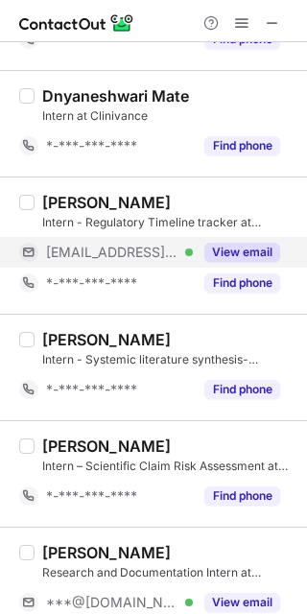
click at [230, 238] on div "View email" at bounding box center [236, 252] width 87 height 31
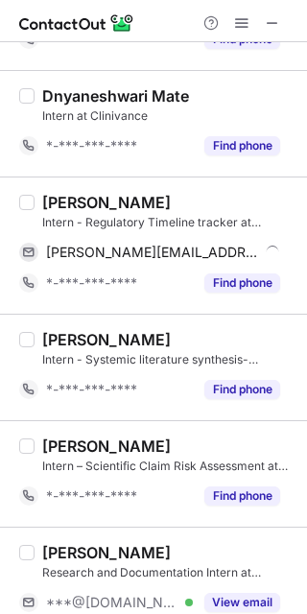
click at [58, 195] on div "Anish N." at bounding box center [106, 202] width 129 height 19
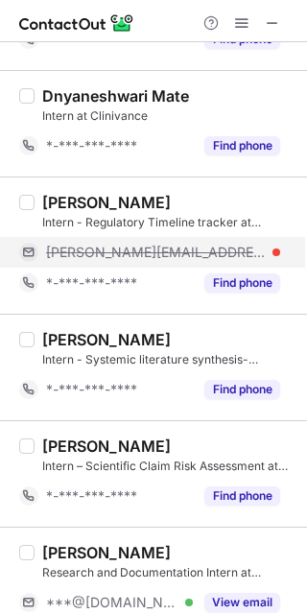
click at [155, 251] on span "anish@sites.google.com" at bounding box center [156, 252] width 220 height 17
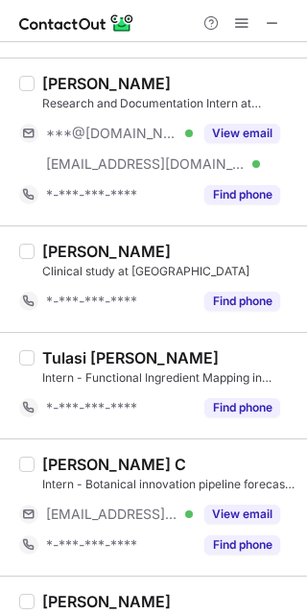
scroll to position [2138, 0]
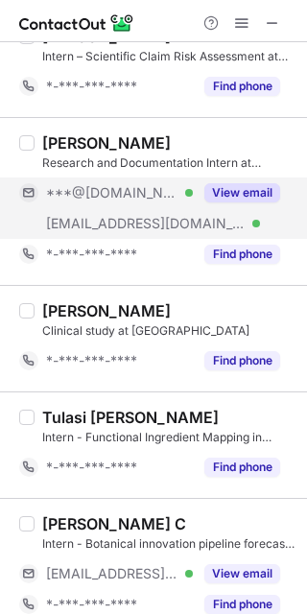
click at [251, 206] on div "View email" at bounding box center [236, 193] width 87 height 31
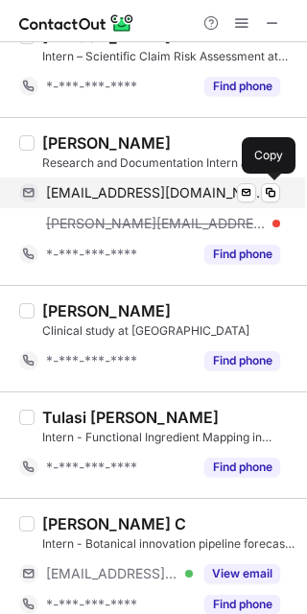
click at [123, 188] on span "ayaneogisocial01@gmail.com" at bounding box center [156, 192] width 220 height 17
click at [168, 183] on div "ayaneogisocial01@gmail.com Verified Send email Copy" at bounding box center [149, 193] width 261 height 31
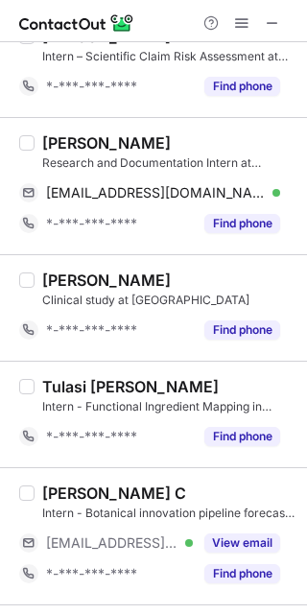
click at [70, 147] on div "Ayan Neogi" at bounding box center [106, 142] width 129 height 19
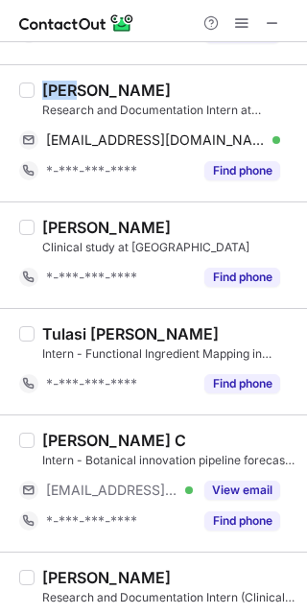
scroll to position [2270, 0]
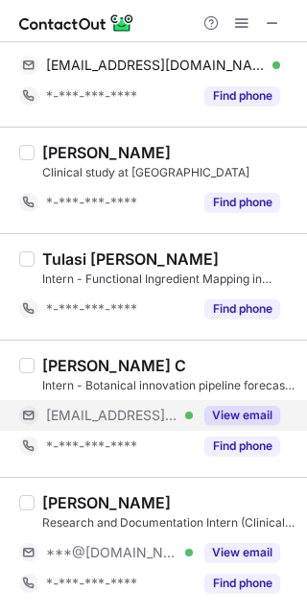
click at [252, 429] on div "View email" at bounding box center [236, 415] width 87 height 31
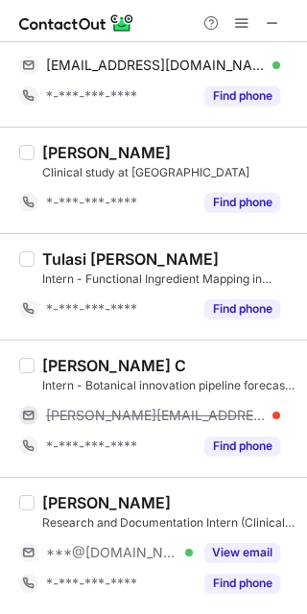
click at [54, 358] on div "Pravin C" at bounding box center [114, 365] width 144 height 19
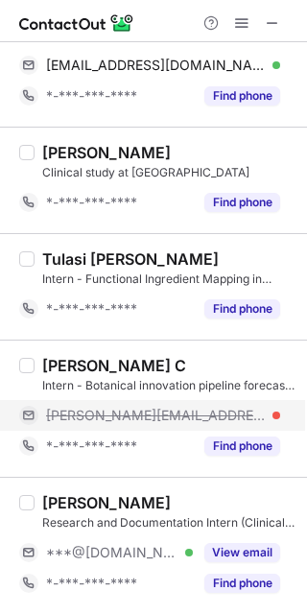
click at [179, 415] on span "pravin@sites.google.com" at bounding box center [156, 415] width 220 height 17
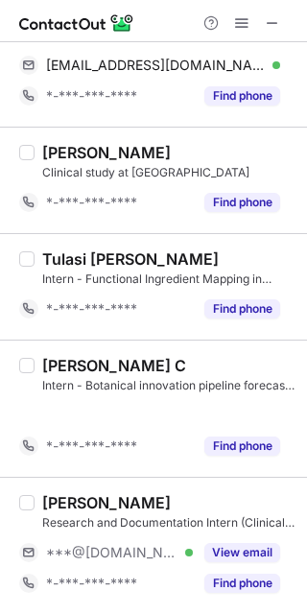
scroll to position [2239, 0]
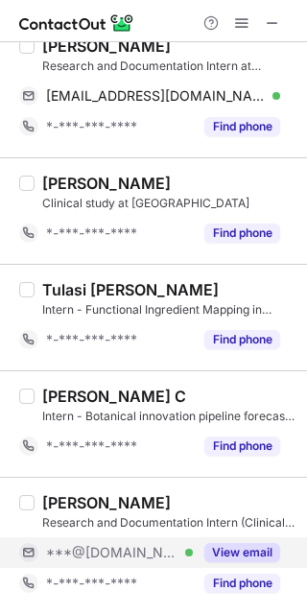
click at [226, 552] on button "View email" at bounding box center [242, 552] width 76 height 19
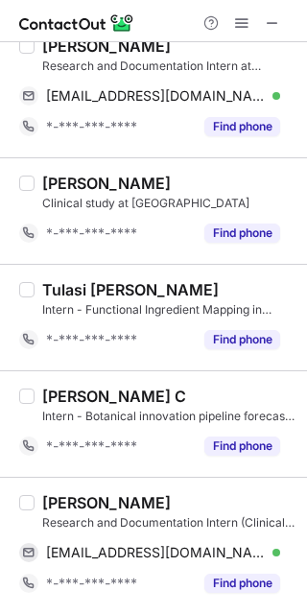
click at [75, 506] on div "Devyani Patil" at bounding box center [106, 502] width 129 height 19
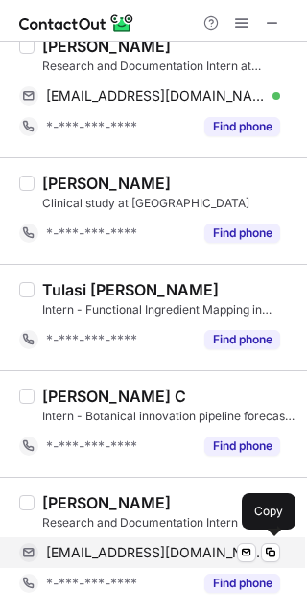
click at [200, 547] on span "devyanipatil449@gmail.com" at bounding box center [156, 552] width 220 height 17
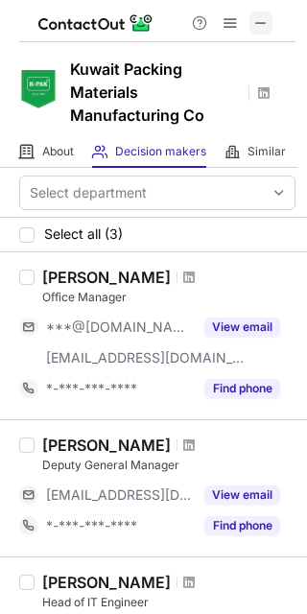
click at [271, 29] on button at bounding box center [261, 23] width 23 height 23
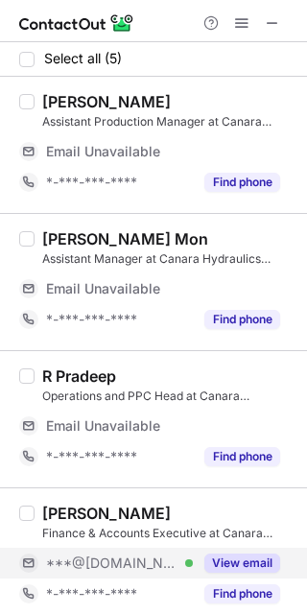
click at [266, 552] on div "View email" at bounding box center [236, 563] width 87 height 31
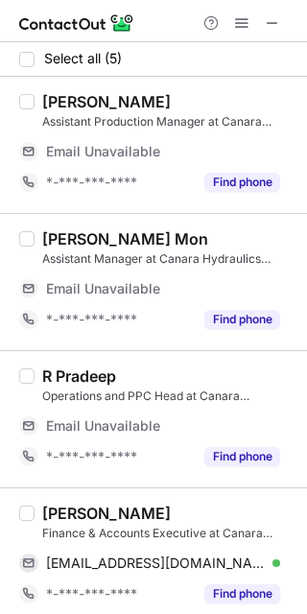
click at [70, 516] on div "[PERSON_NAME]" at bounding box center [106, 513] width 129 height 19
copy div "Shilpa"
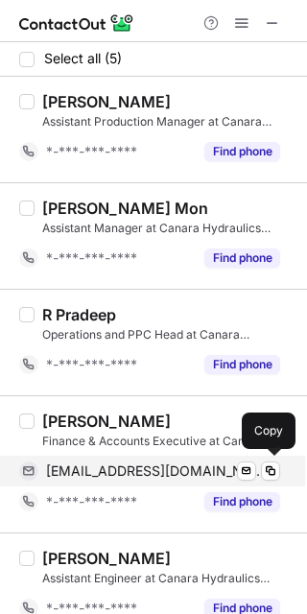
click at [155, 482] on div "[EMAIL_ADDRESS][DOMAIN_NAME] Verified Send email Copy" at bounding box center [149, 471] width 261 height 31
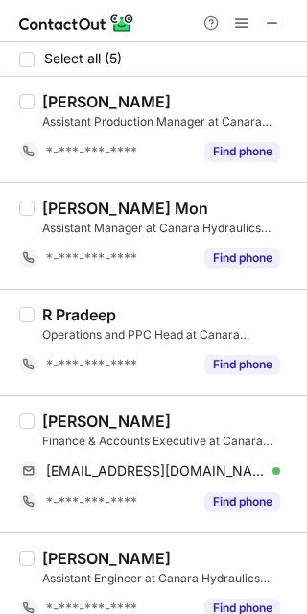
scroll to position [25, 0]
